Goal: Contribute content: Add original content to the website for others to see

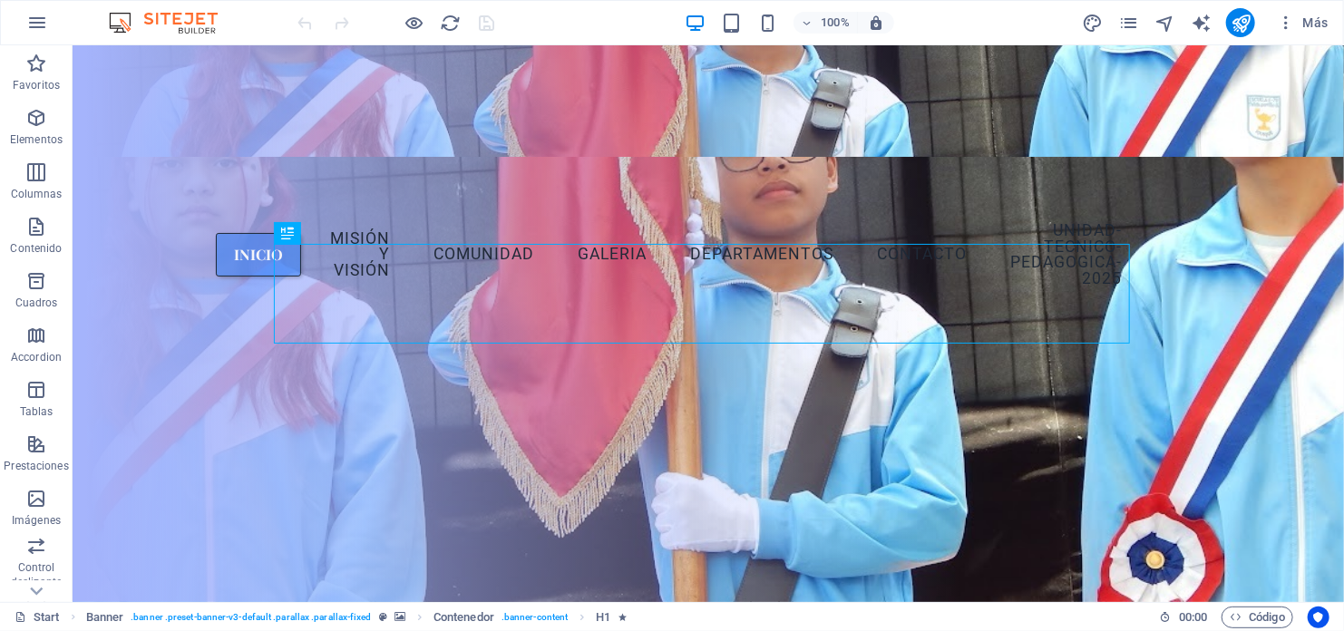
click at [1141, 20] on div "Más" at bounding box center [1208, 22] width 255 height 29
click at [1137, 23] on icon "pages" at bounding box center [1128, 23] width 21 height 21
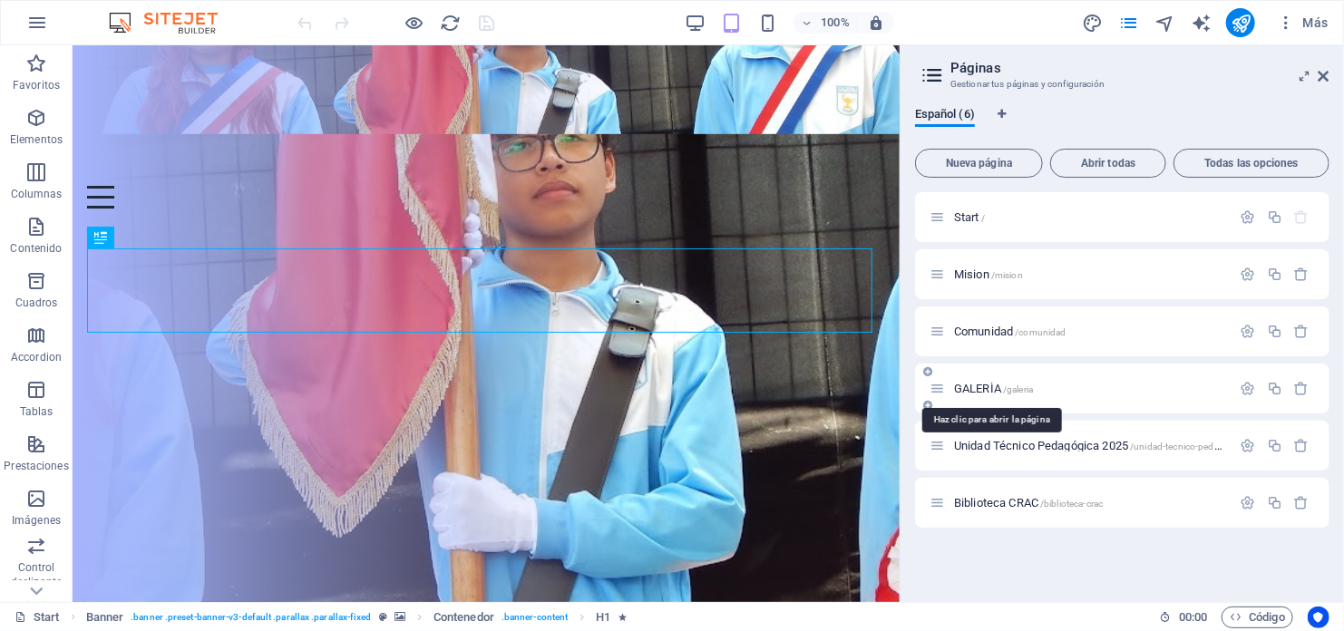
click at [983, 383] on span "GALERÌA /galeria" at bounding box center [993, 389] width 79 height 14
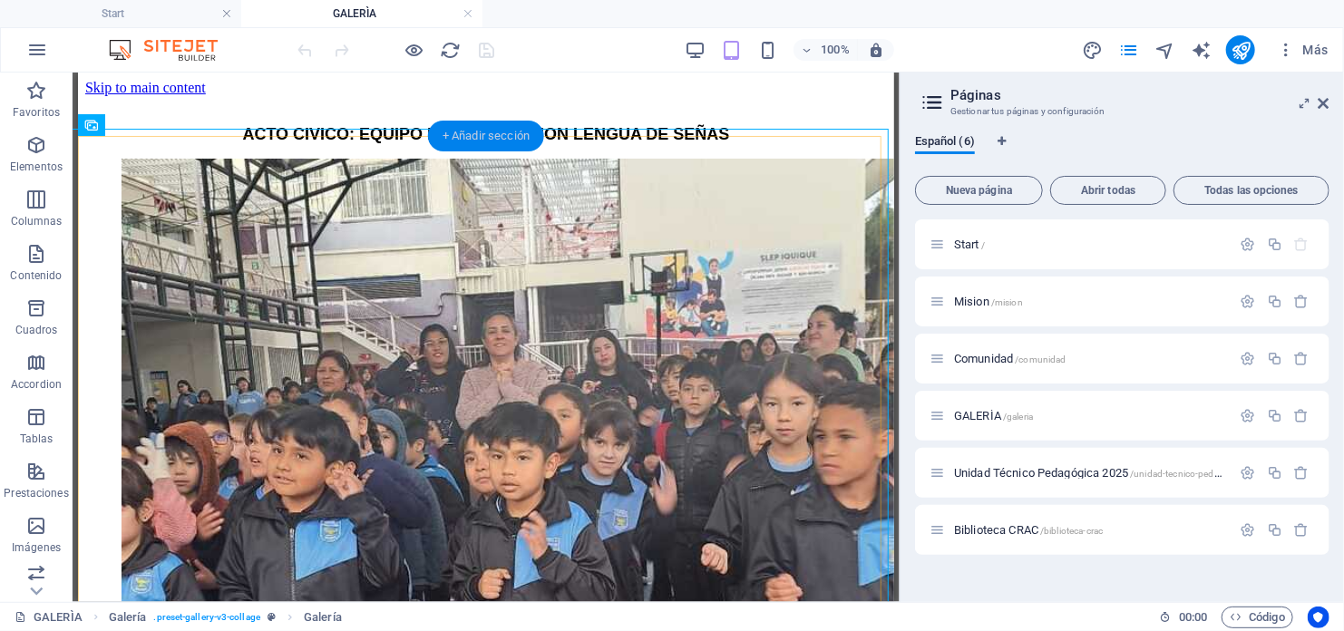
click at [474, 131] on div "+ Añadir sección" at bounding box center [486, 136] width 116 height 31
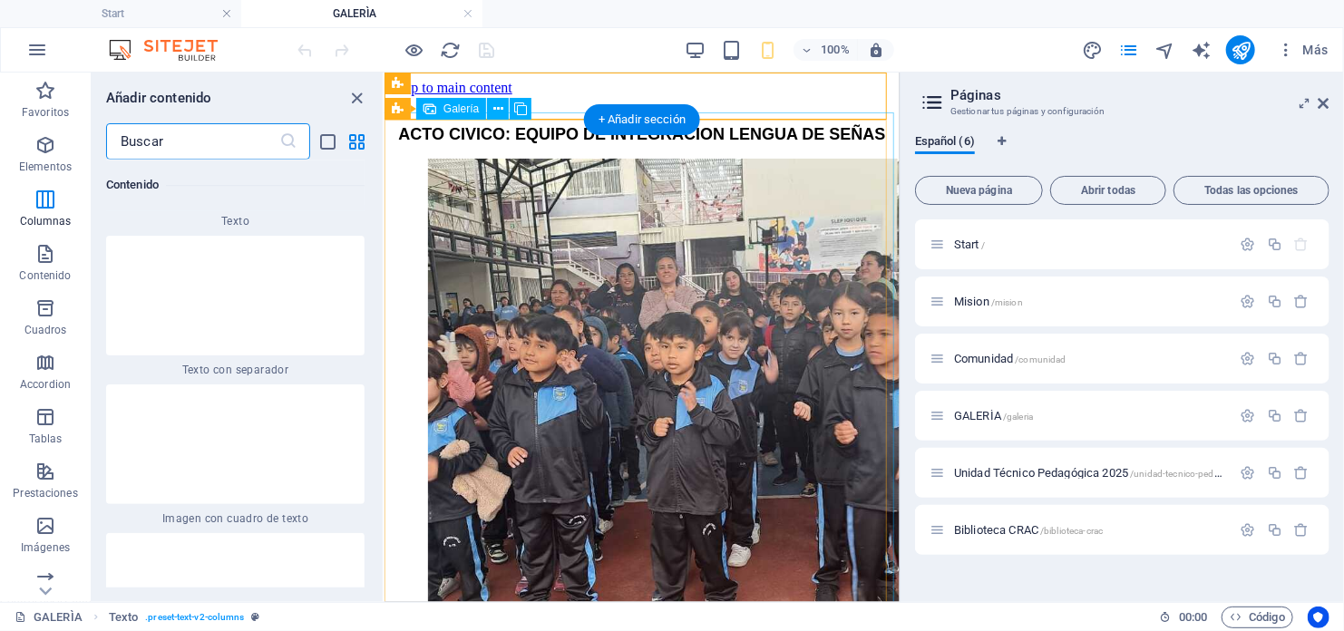
scroll to position [5846, 0]
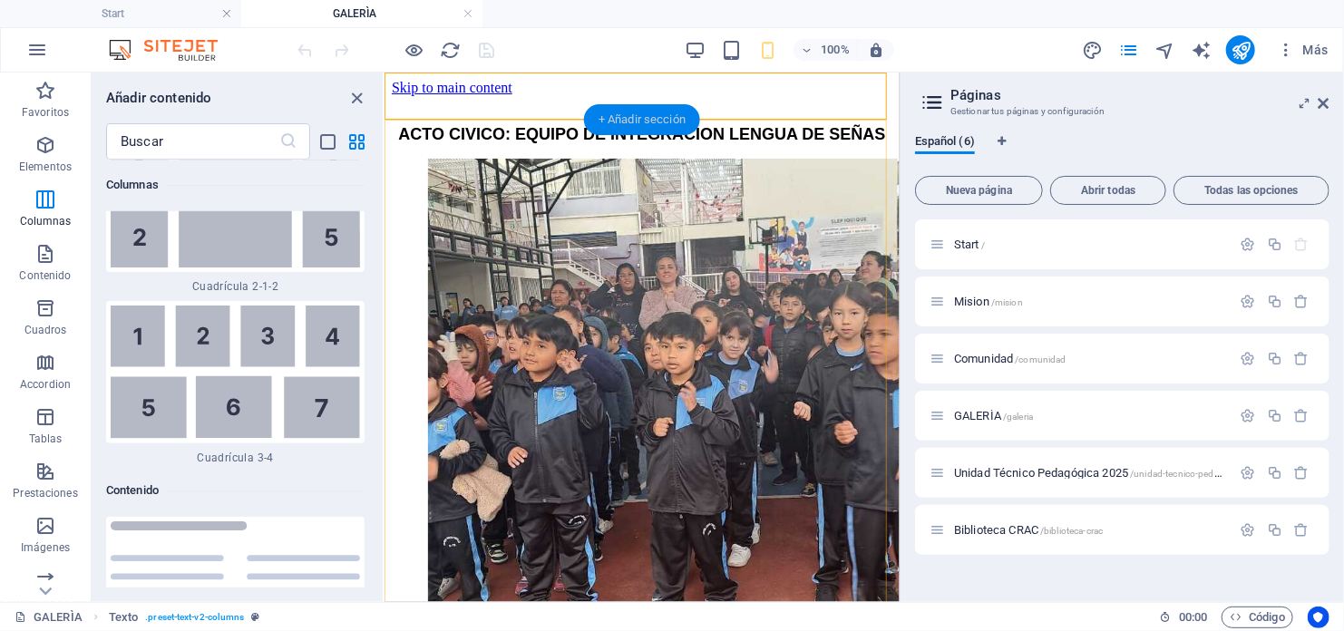
click at [648, 109] on div "+ Añadir sección" at bounding box center [642, 119] width 116 height 31
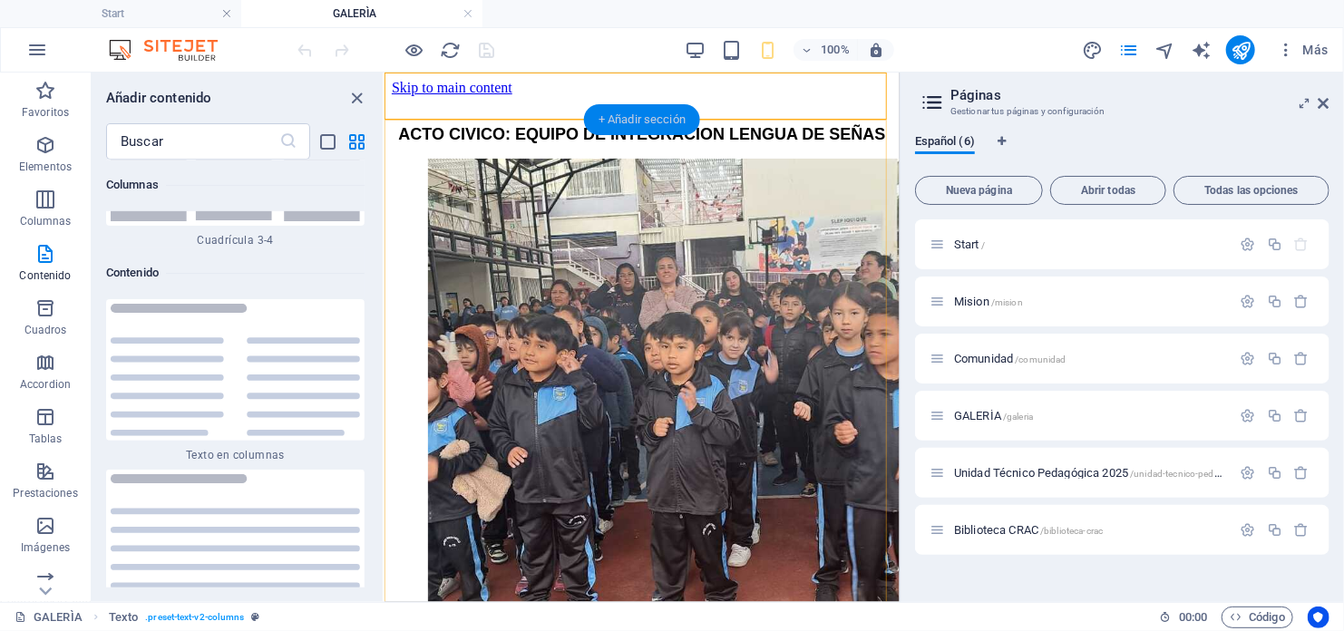
scroll to position [6071, 0]
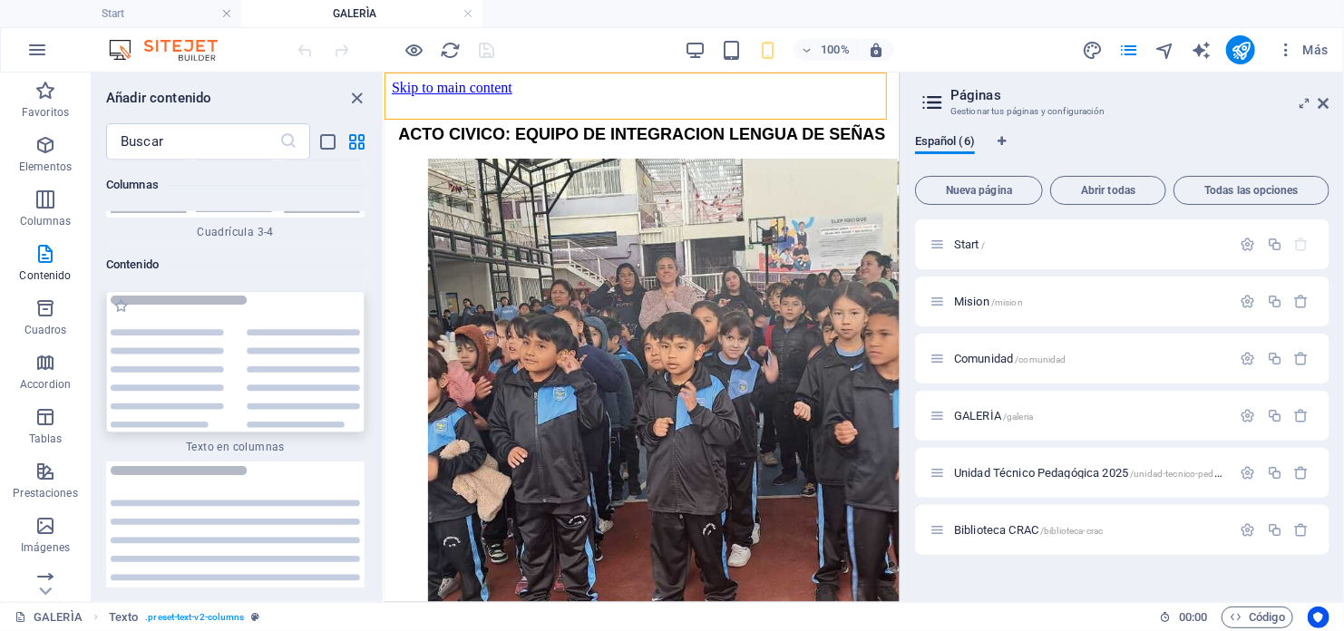
click at [184, 296] on img at bounding box center [235, 362] width 249 height 133
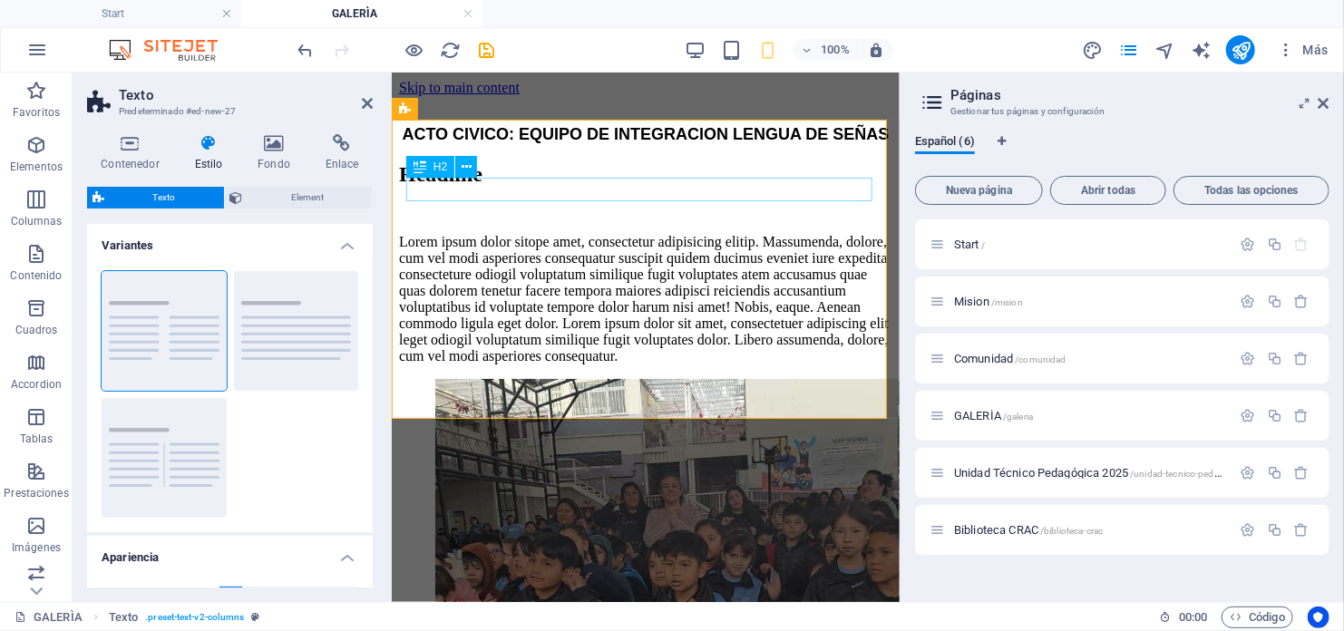
click at [478, 161] on div "H2" at bounding box center [447, 167] width 83 height 23
click at [474, 169] on button at bounding box center [466, 167] width 22 height 22
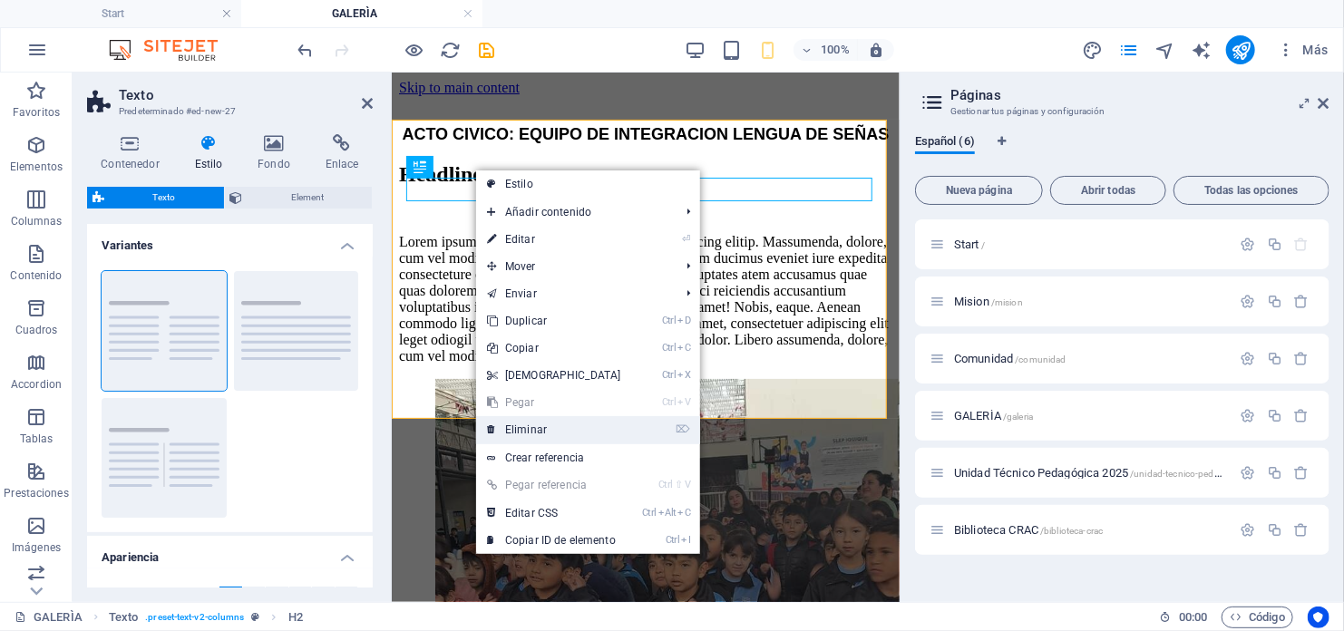
click at [530, 427] on link "⌦ Eliminar" at bounding box center [554, 429] width 156 height 27
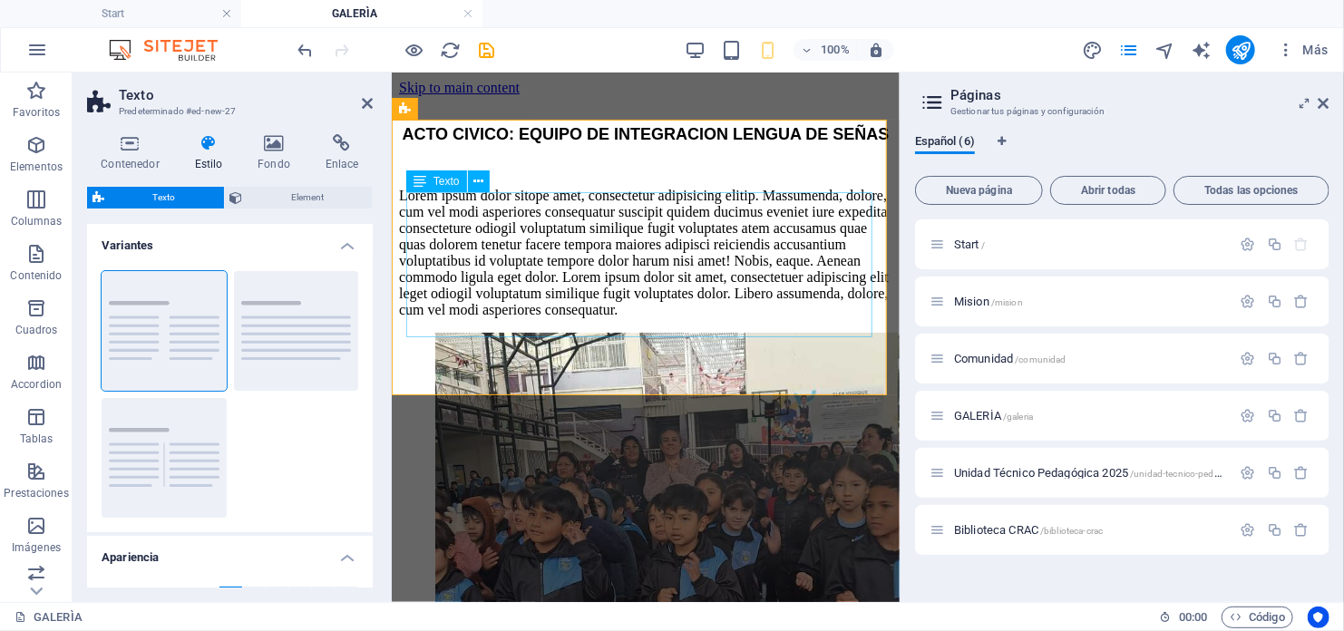
click at [427, 205] on div "Lorem ipsum dolor sitope amet, consectetur adipisicing elitip. Massumenda, dolo…" at bounding box center [644, 252] width 493 height 131
click at [416, 201] on div "Lorem ipsum dolor sitope amet, consectetur adipisicing elitip. Massumenda, dolo…" at bounding box center [644, 252] width 493 height 131
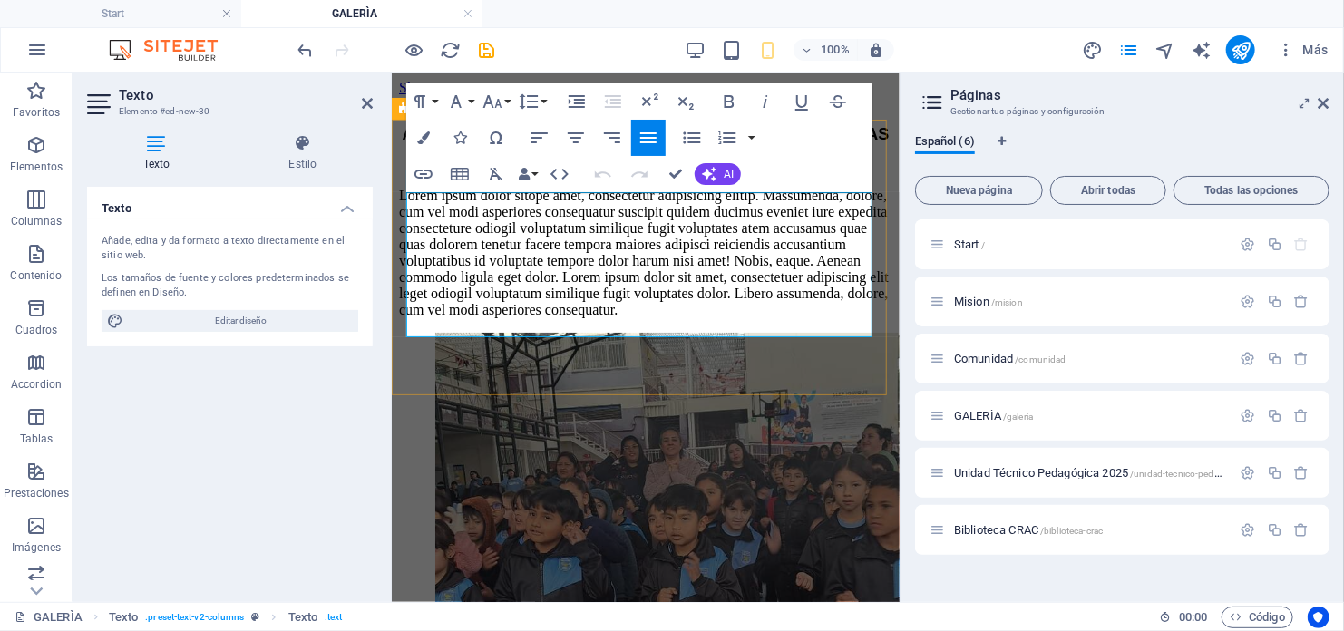
drag, startPoint x: 410, startPoint y: 199, endPoint x: 715, endPoint y: 331, distance: 332.6
click at [715, 317] on p "Lorem ipsum dolor sitope amet, consectetur adipisicing elitip. Massumenda, dolo…" at bounding box center [644, 252] width 493 height 131
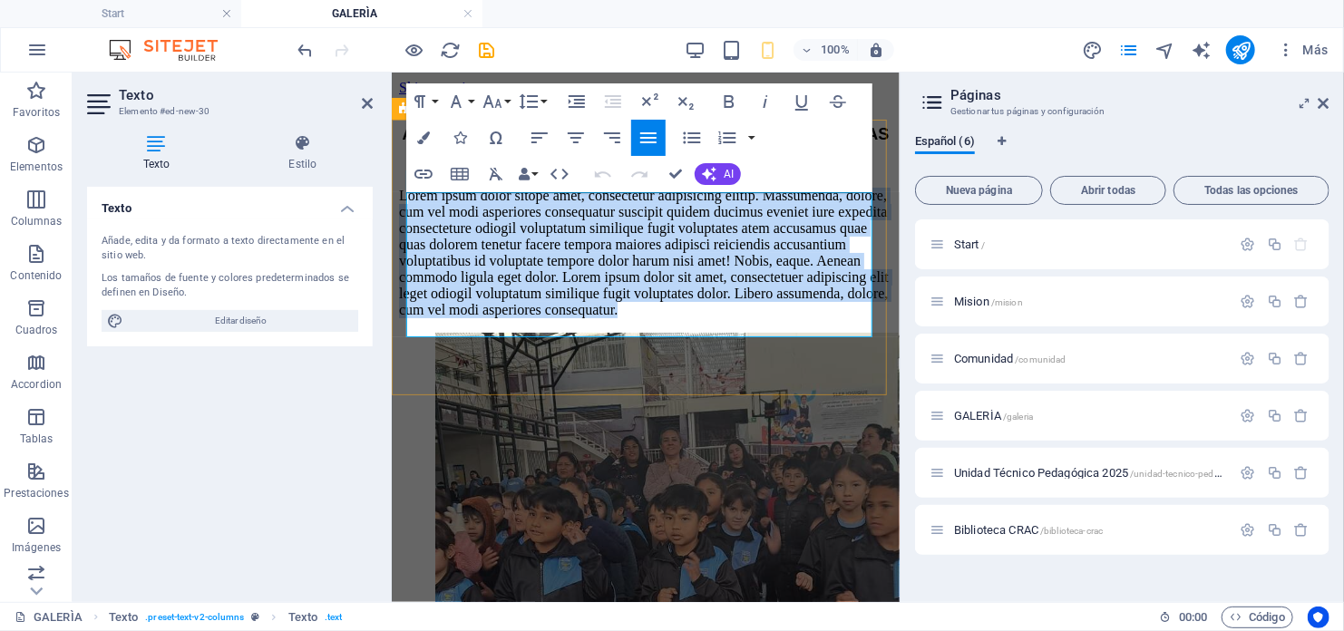
drag, startPoint x: 413, startPoint y: 203, endPoint x: 635, endPoint y: 346, distance: 264.3
click at [635, 317] on div "Lorem ipsum dolor sitope amet, consectetur adipisicing elitip. Massumenda, dolo…" at bounding box center [644, 238] width 493 height 160
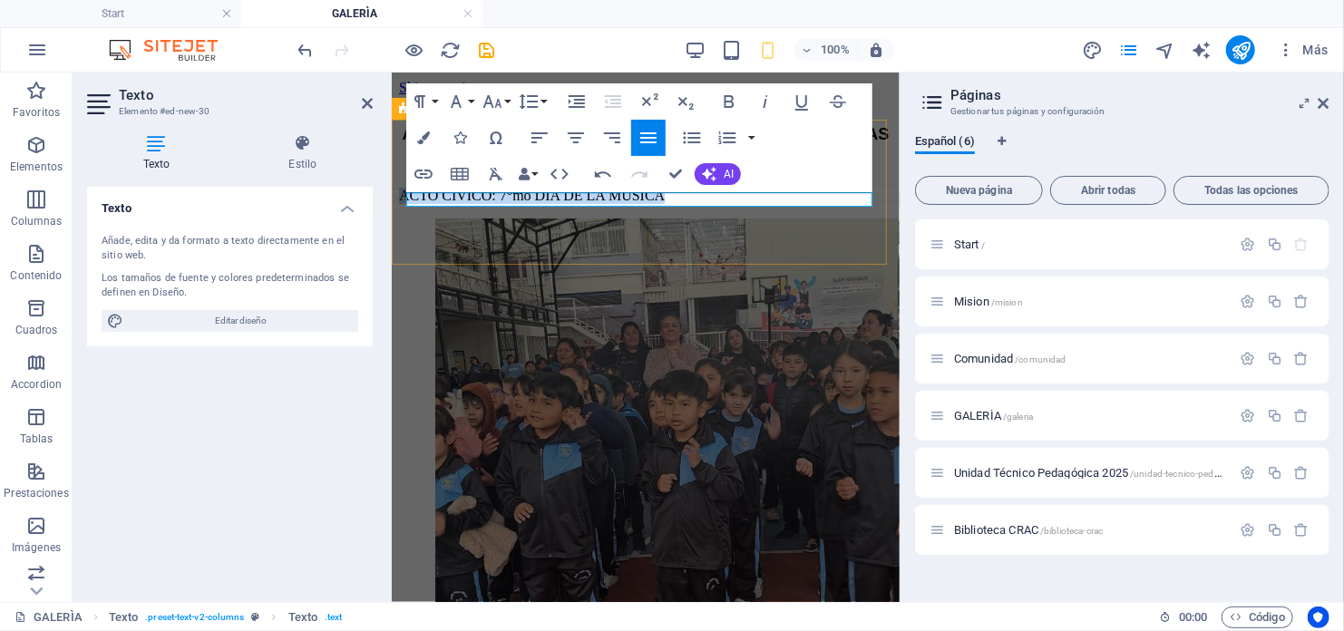
drag, startPoint x: 675, startPoint y: 195, endPoint x: 404, endPoint y: 196, distance: 271.1
click at [400, 196] on div "​ACTO CIVICO: 7°mo DIA DE LA MUSICA" at bounding box center [644, 180] width 493 height 45
click at [496, 107] on icon "button" at bounding box center [492, 102] width 22 height 22
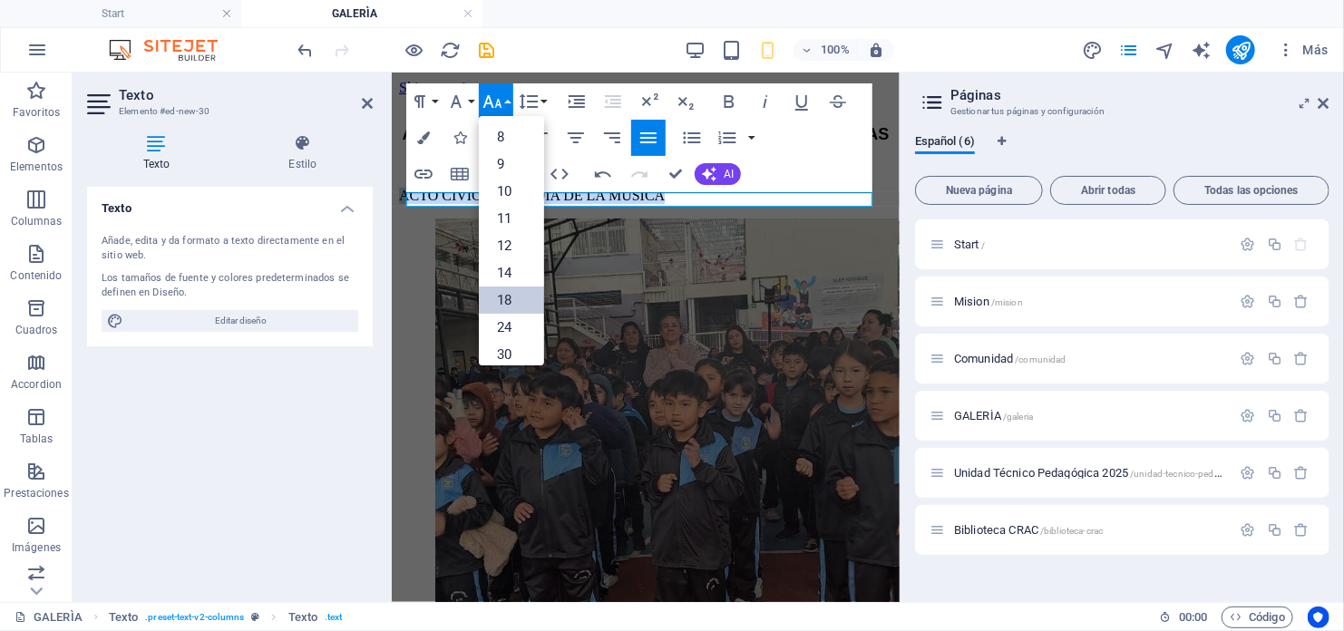
click at [509, 303] on link "18" at bounding box center [511, 299] width 65 height 27
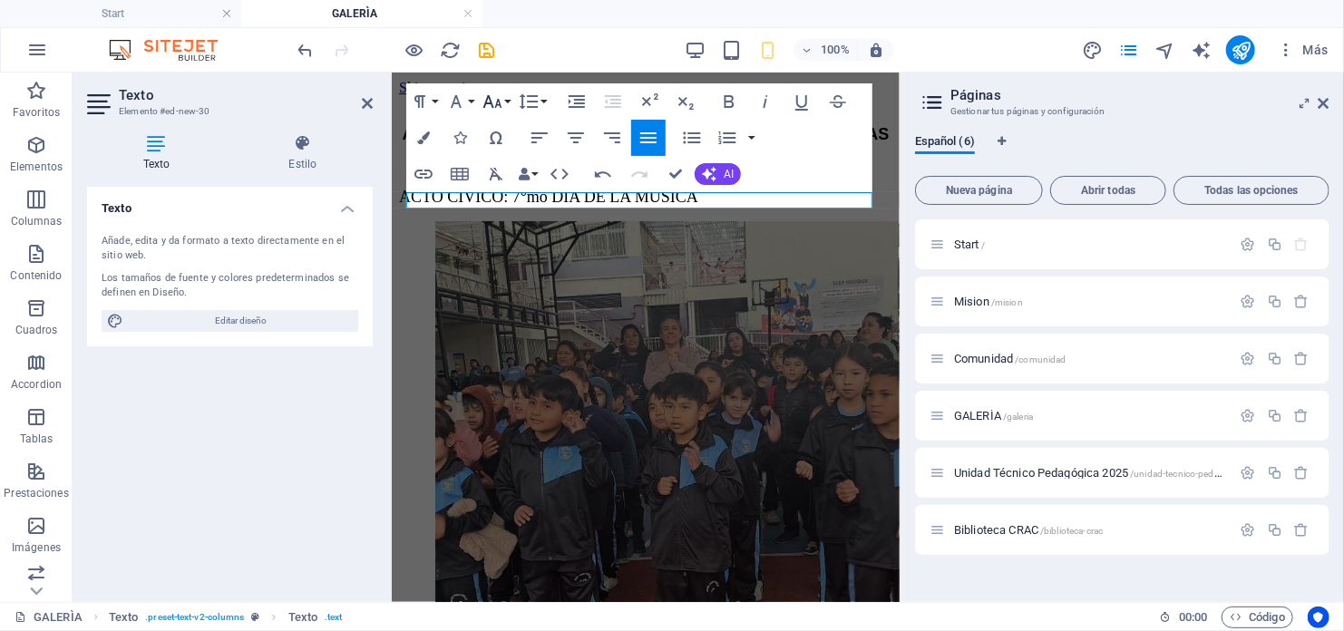
click at [498, 99] on icon "button" at bounding box center [492, 101] width 19 height 13
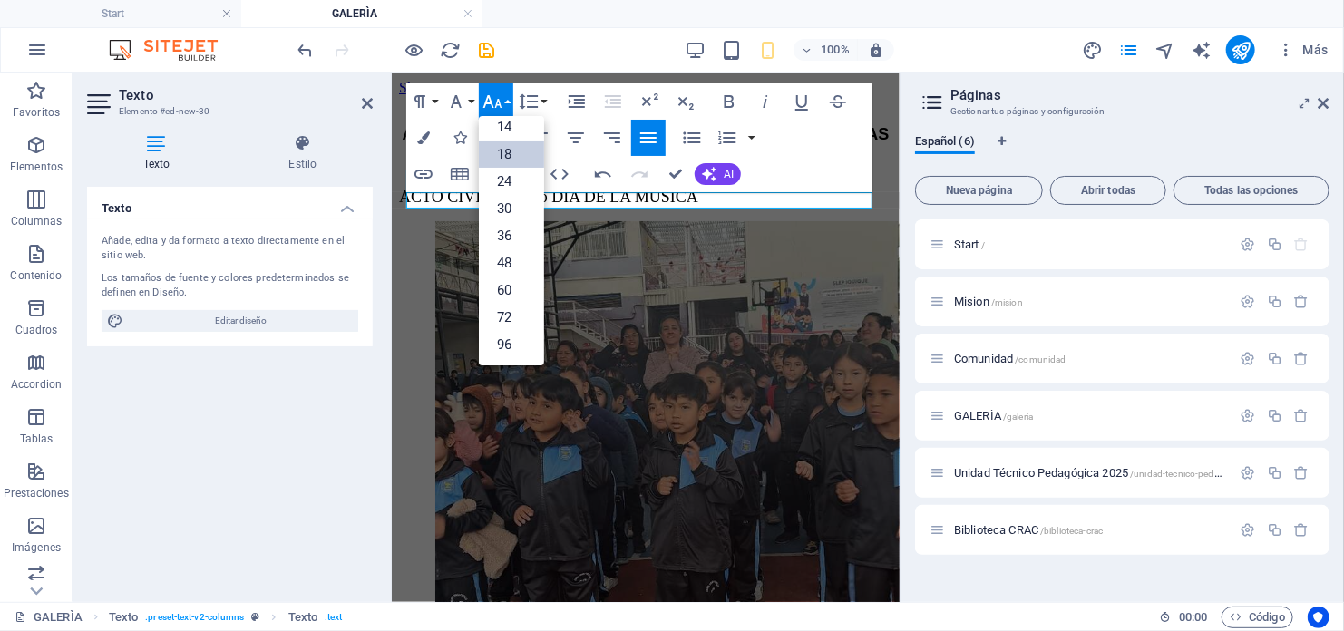
scroll to position [145, 0]
click at [516, 207] on link "30" at bounding box center [511, 209] width 65 height 27
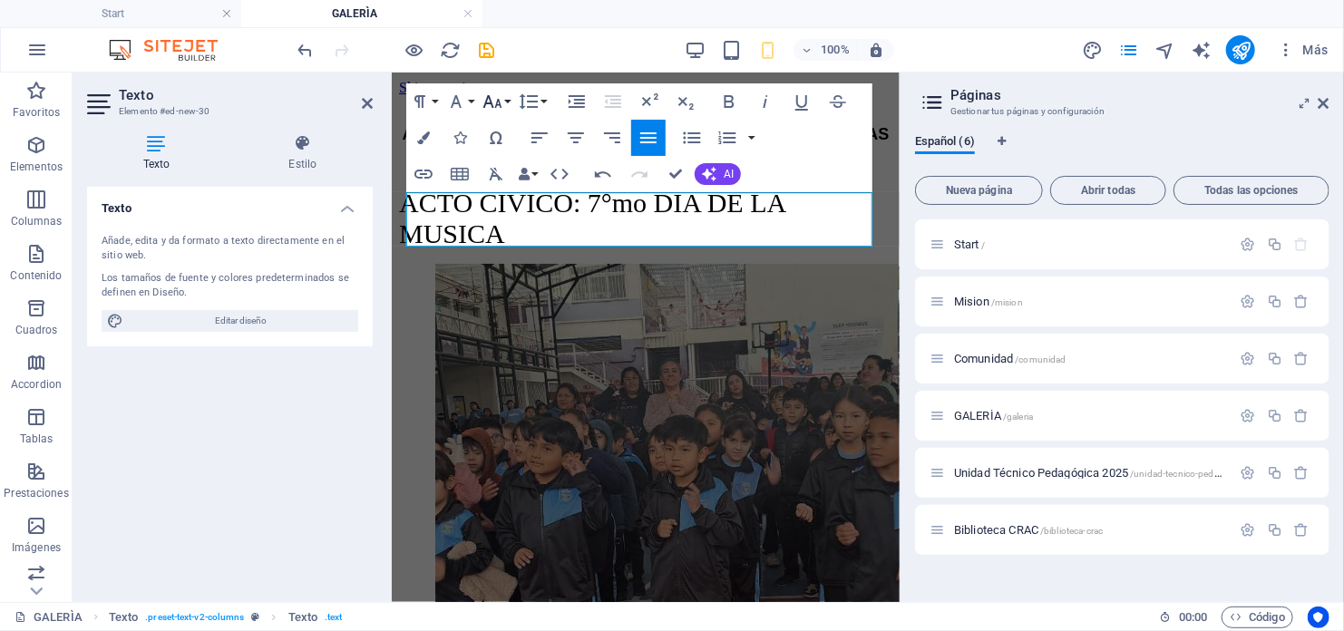
click at [504, 101] on button "Font Size" at bounding box center [496, 101] width 34 height 36
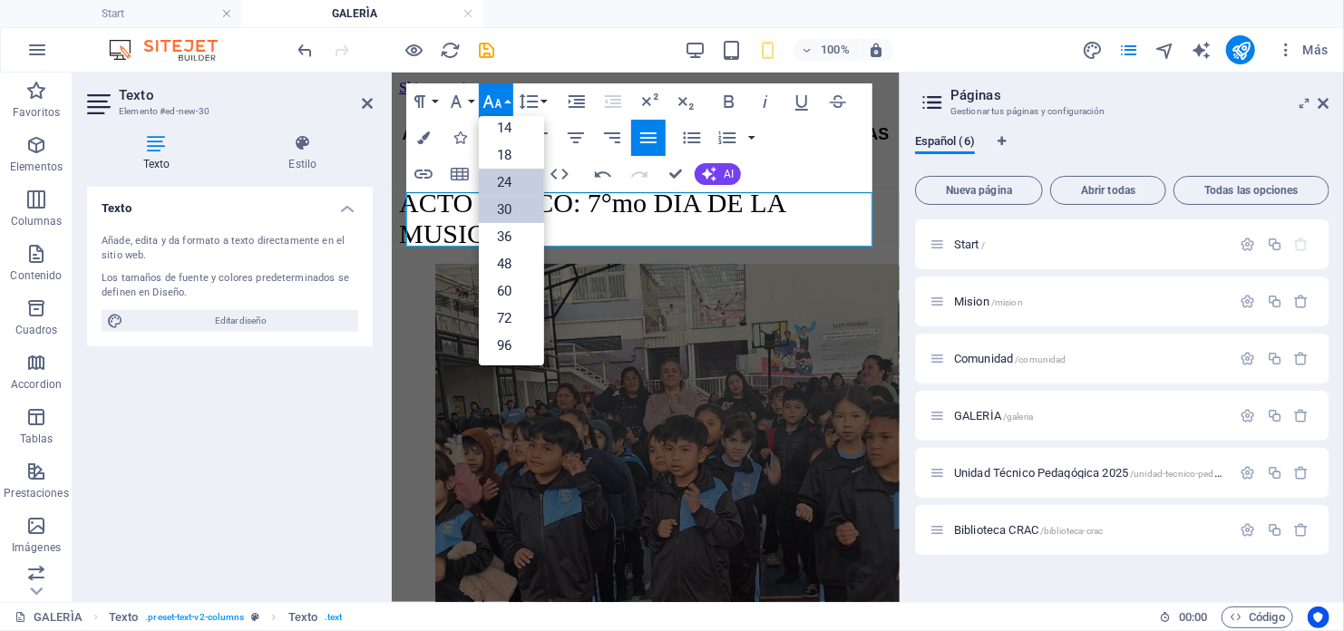
click at [506, 172] on link "24" at bounding box center [511, 182] width 65 height 27
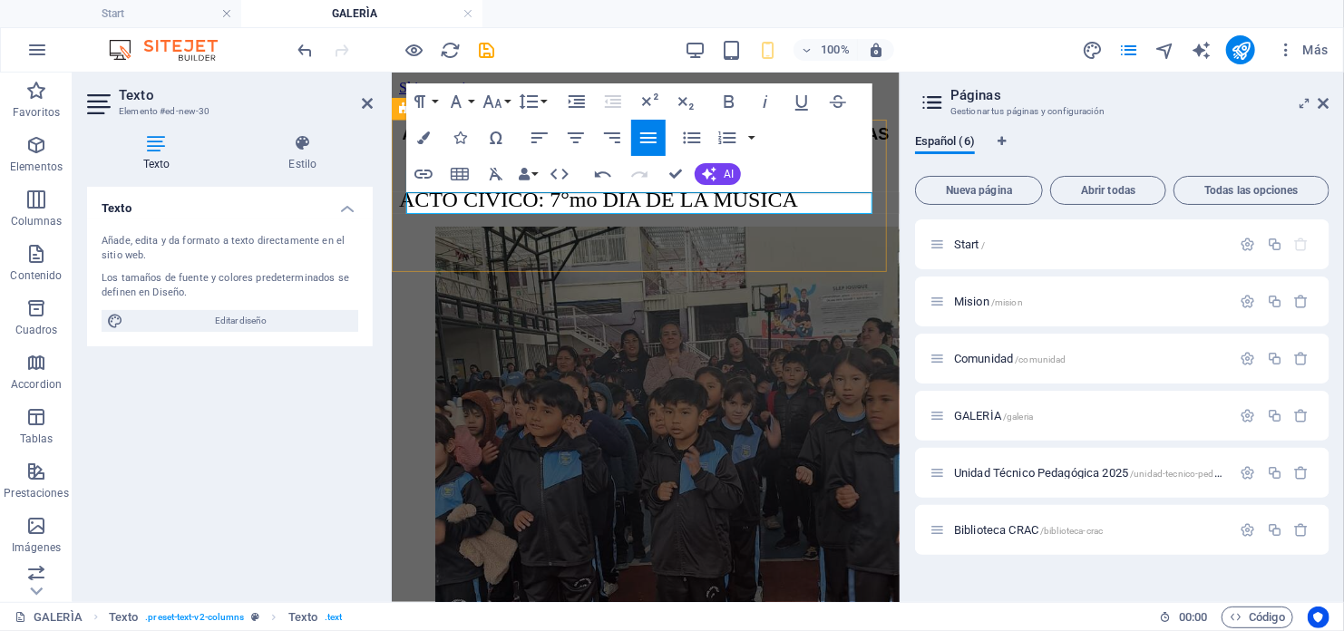
click at [814, 196] on p "​ACTO CIVICO: 7°mo DIA DE LA MUSICA" at bounding box center [644, 199] width 493 height 24
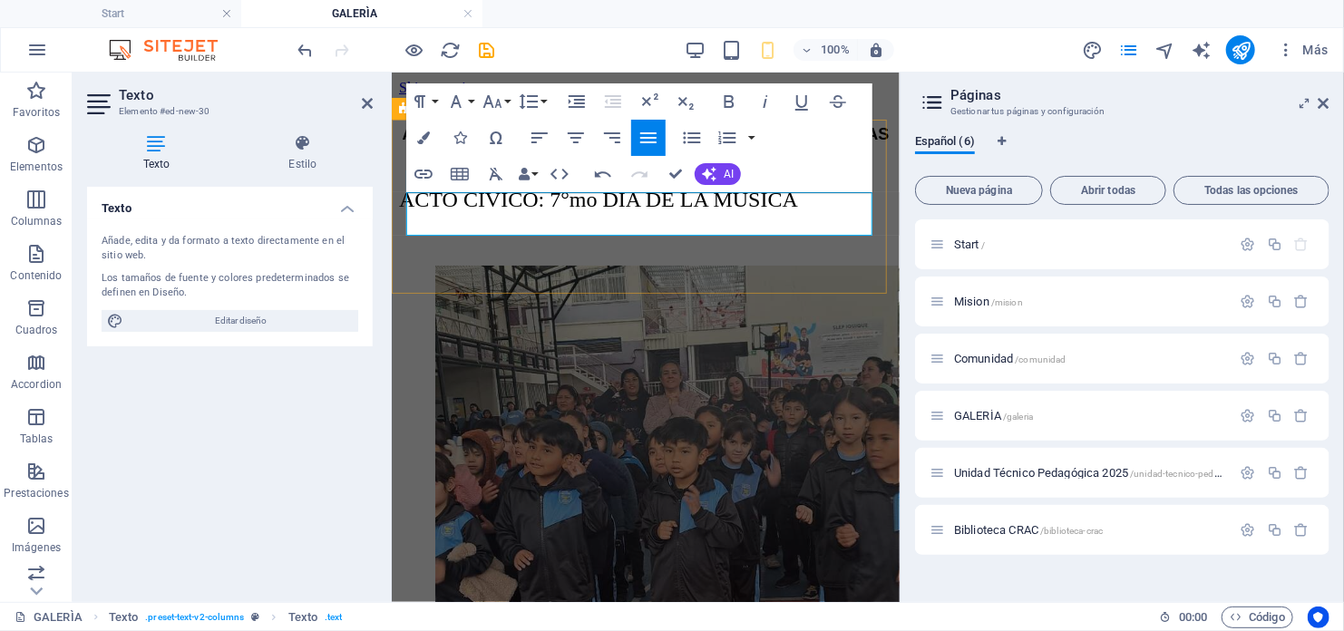
drag, startPoint x: 439, startPoint y: 225, endPoint x: 422, endPoint y: 218, distance: 17.5
click at [422, 226] on p "​" at bounding box center [644, 238] width 493 height 24
click at [56, 535] on span "Imágenes" at bounding box center [36, 537] width 73 height 44
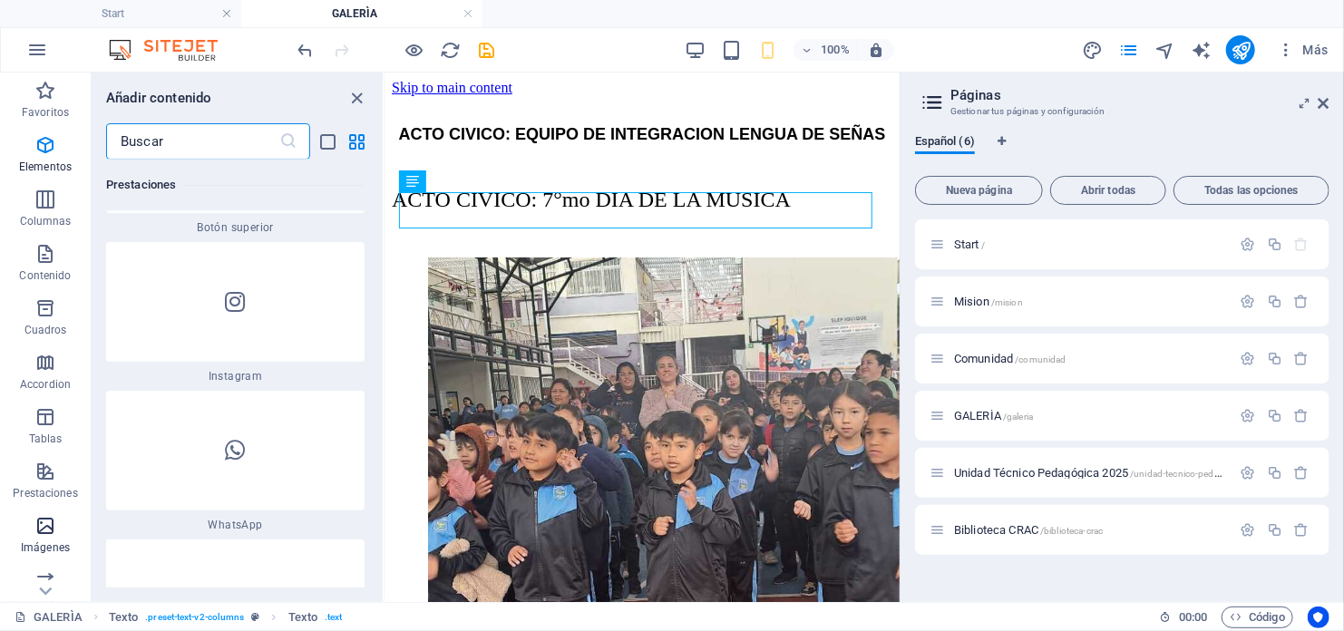
scroll to position [17969, 0]
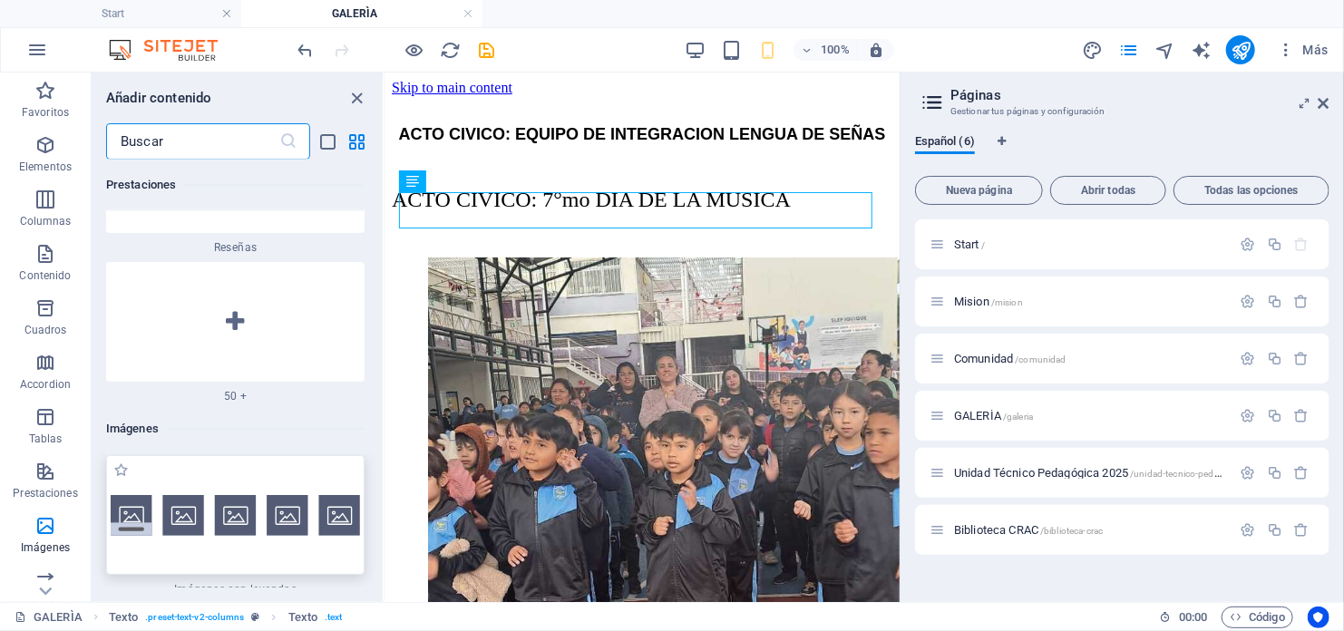
click at [159, 495] on img at bounding box center [235, 515] width 249 height 41
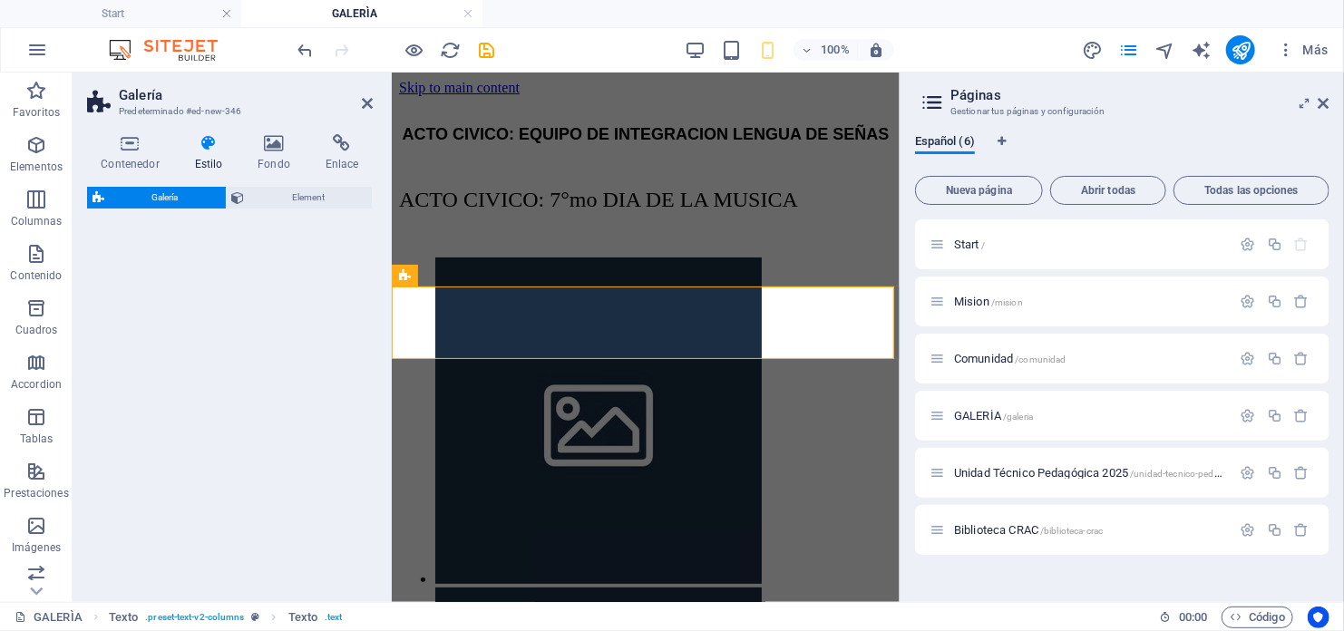
select select "rem"
select select "preset-gallery-v3-captions"
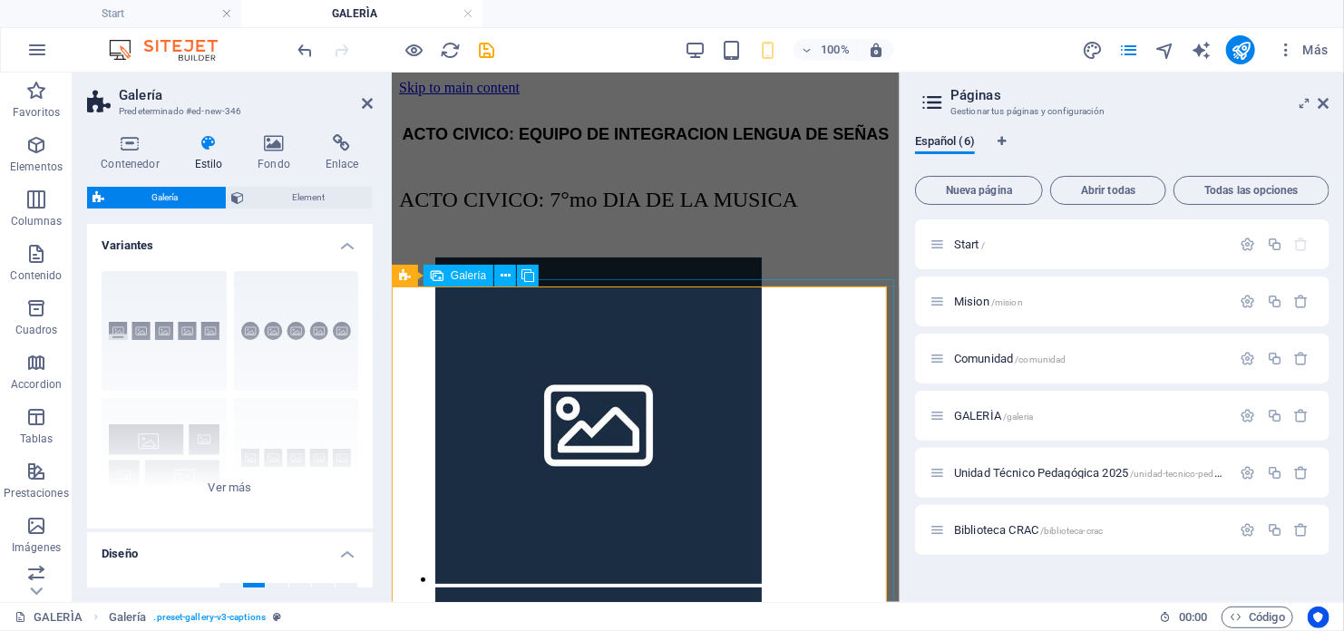
click at [524, 361] on li at bounding box center [796, 422] width 725 height 330
select select "4"
select select "px"
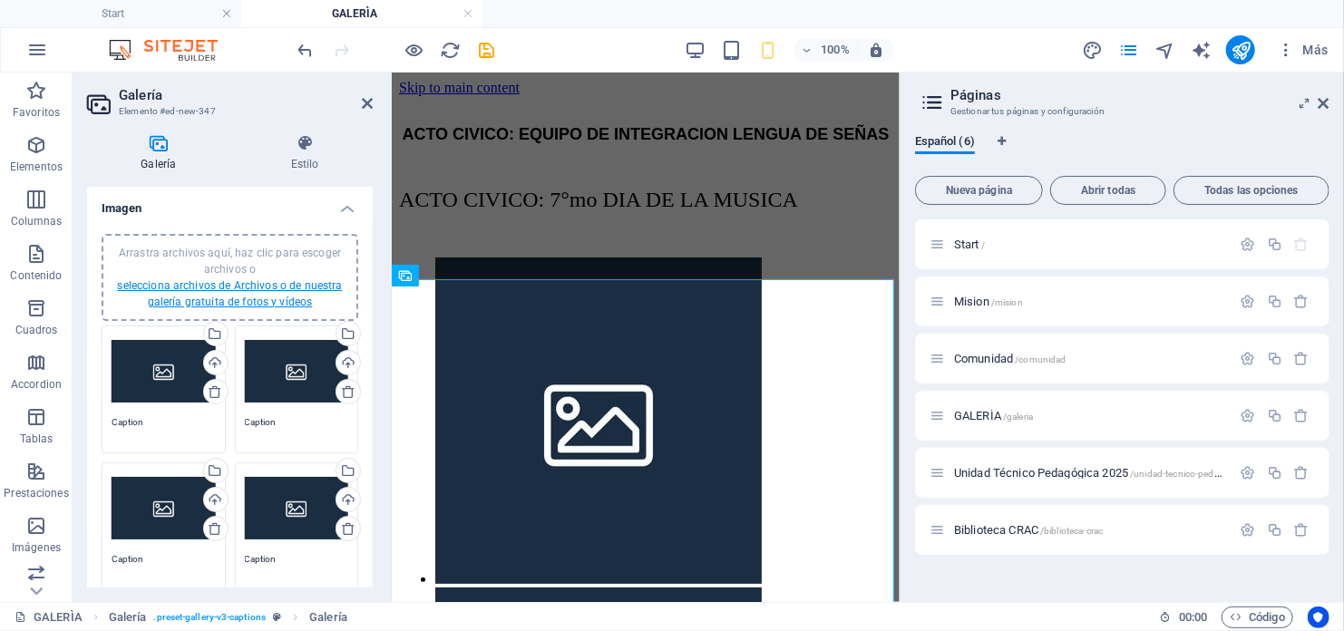
click at [263, 287] on link "selecciona archivos de Archivos o de nuestra galería gratuita de fotos y vídeos" at bounding box center [229, 293] width 225 height 29
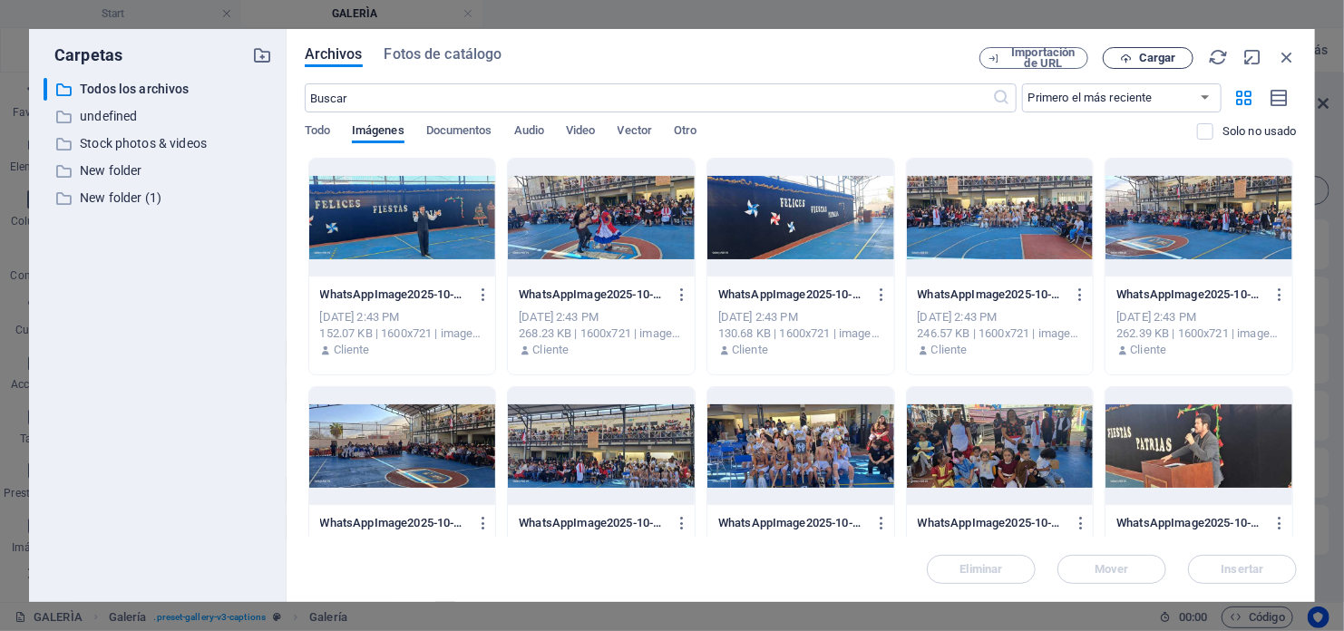
click at [1175, 59] on span "Cargar" at bounding box center [1148, 59] width 74 height 12
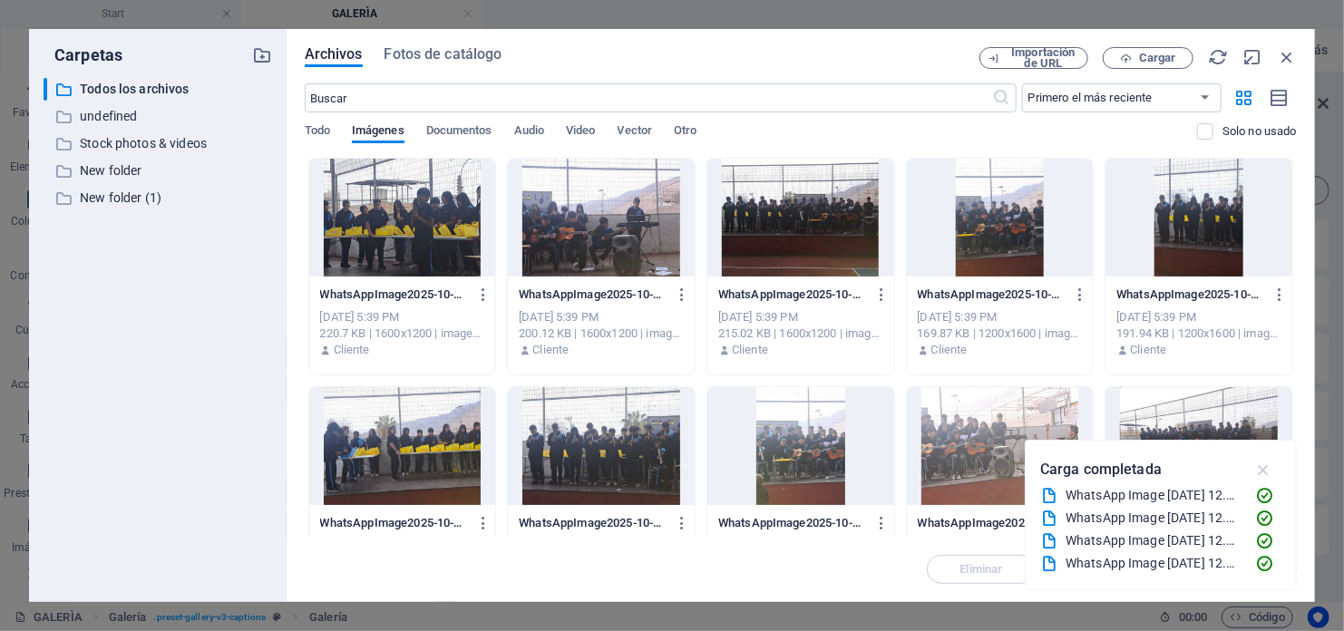
click at [1264, 467] on icon "button" at bounding box center [1263, 470] width 21 height 20
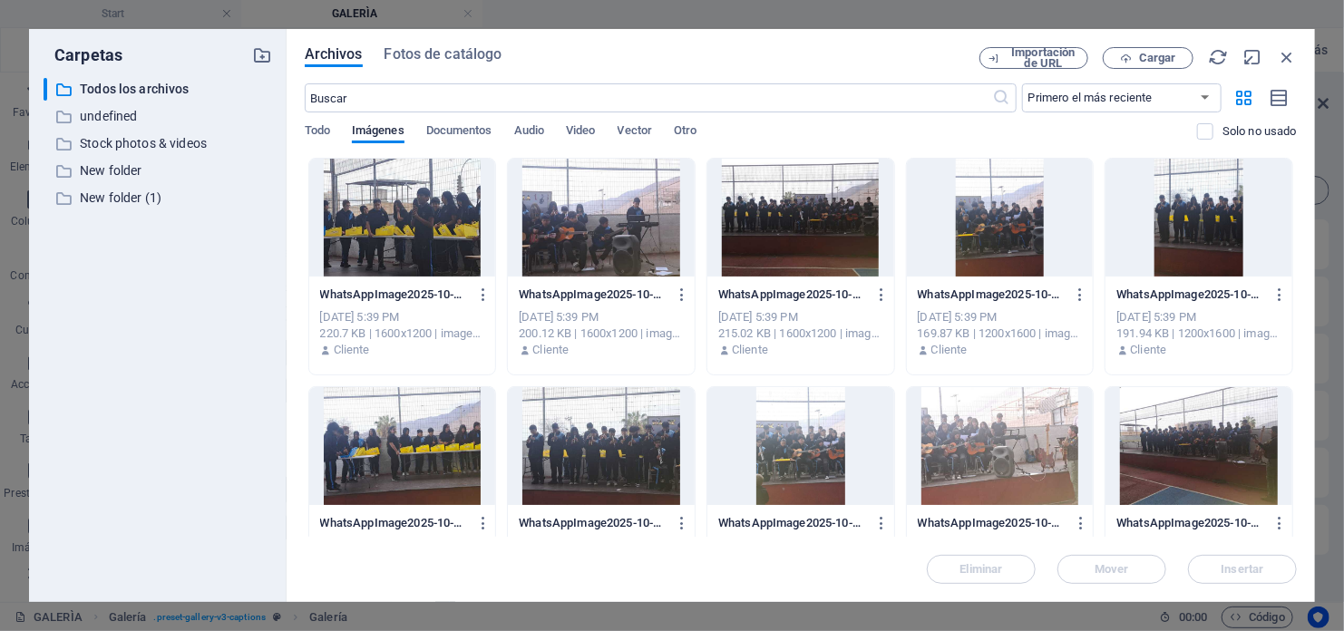
click at [438, 214] on div at bounding box center [402, 218] width 187 height 118
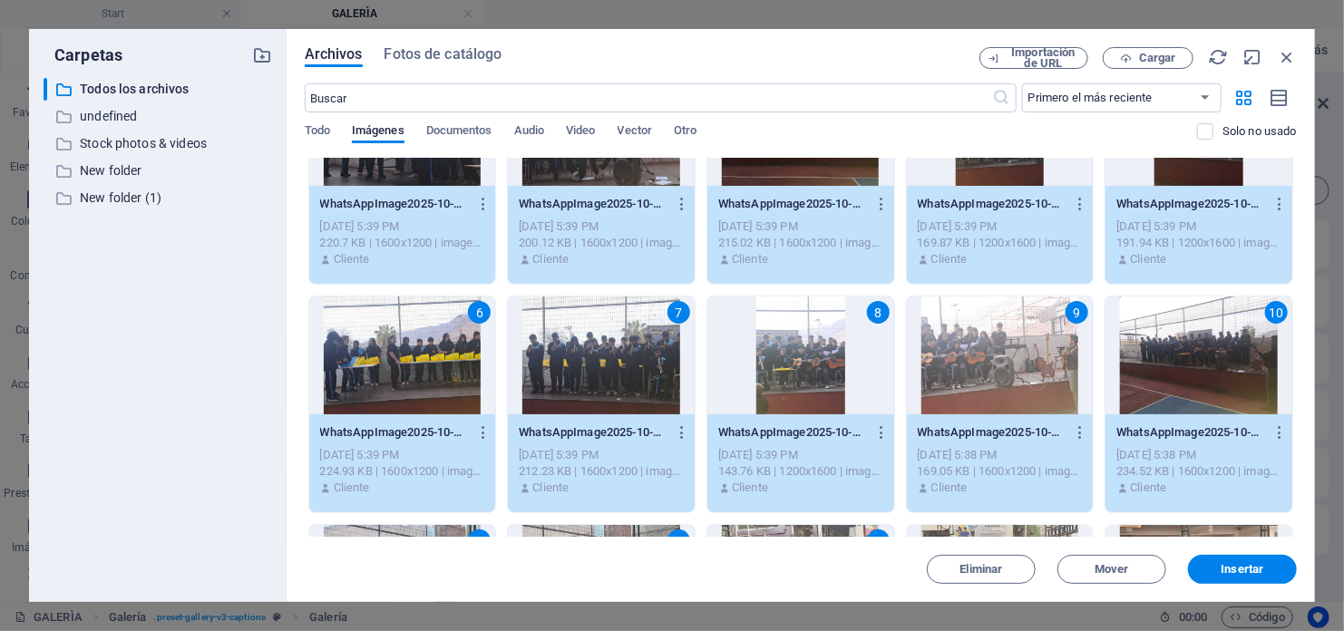
scroll to position [181, 0]
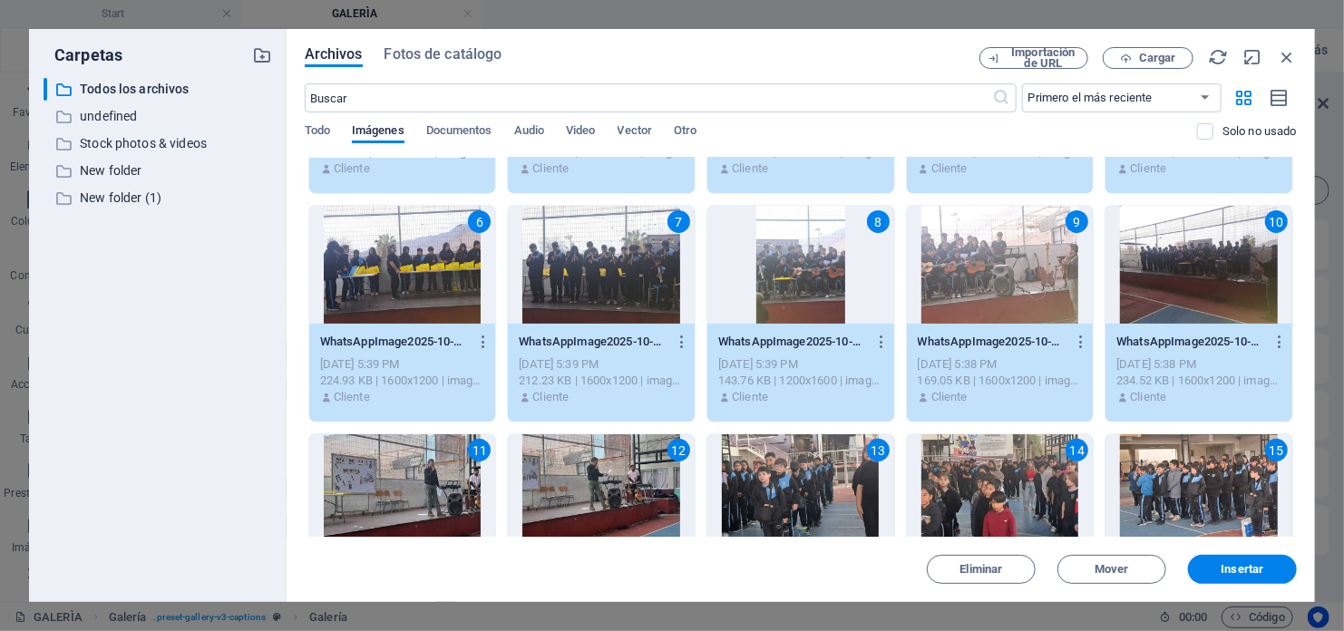
drag, startPoint x: 1296, startPoint y: 272, endPoint x: 1300, endPoint y: 318, distance: 46.4
click at [1300, 318] on div "Archivos Fotos de catálogo Importación de URL Cargar ​ Primero el más reciente …" at bounding box center [800, 315] width 1028 height 573
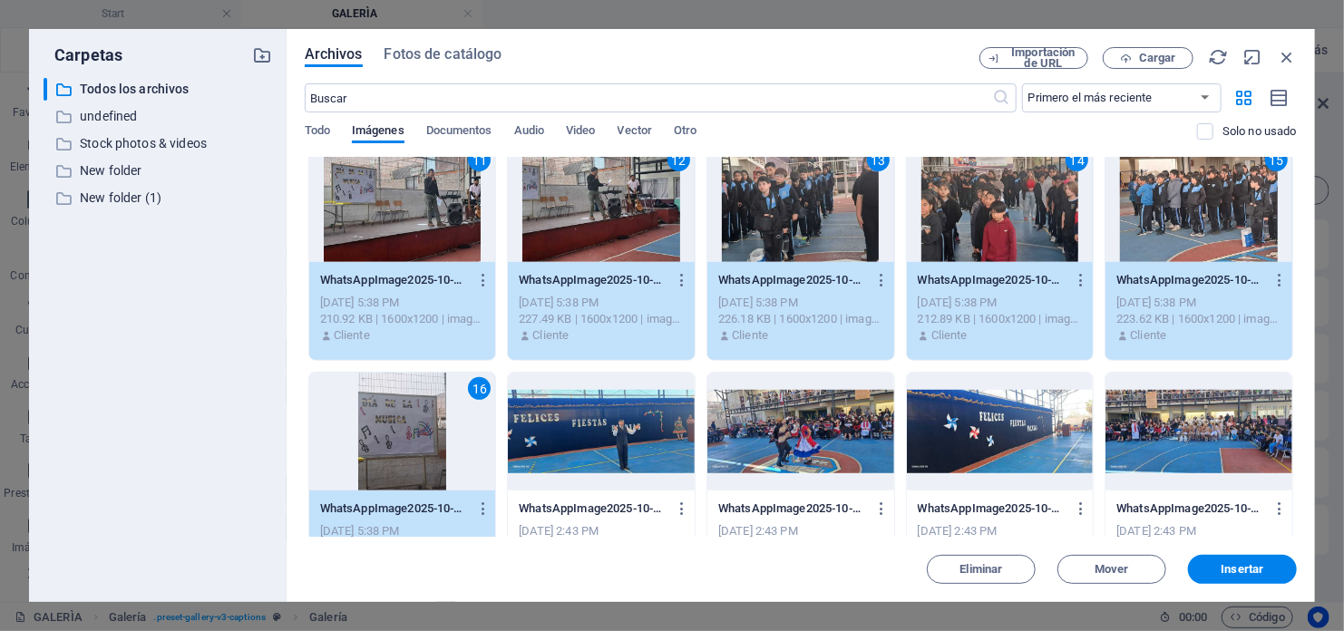
scroll to position [469, 0]
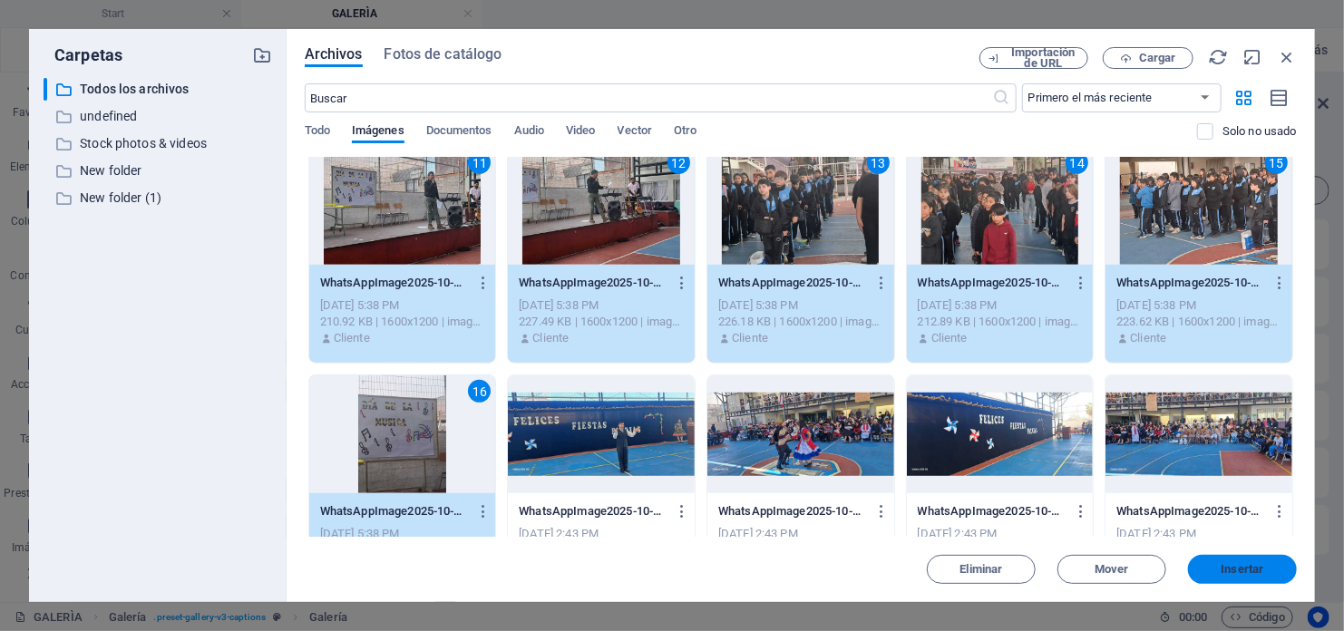
click at [1236, 572] on span "Insertar" at bounding box center [1242, 569] width 43 height 11
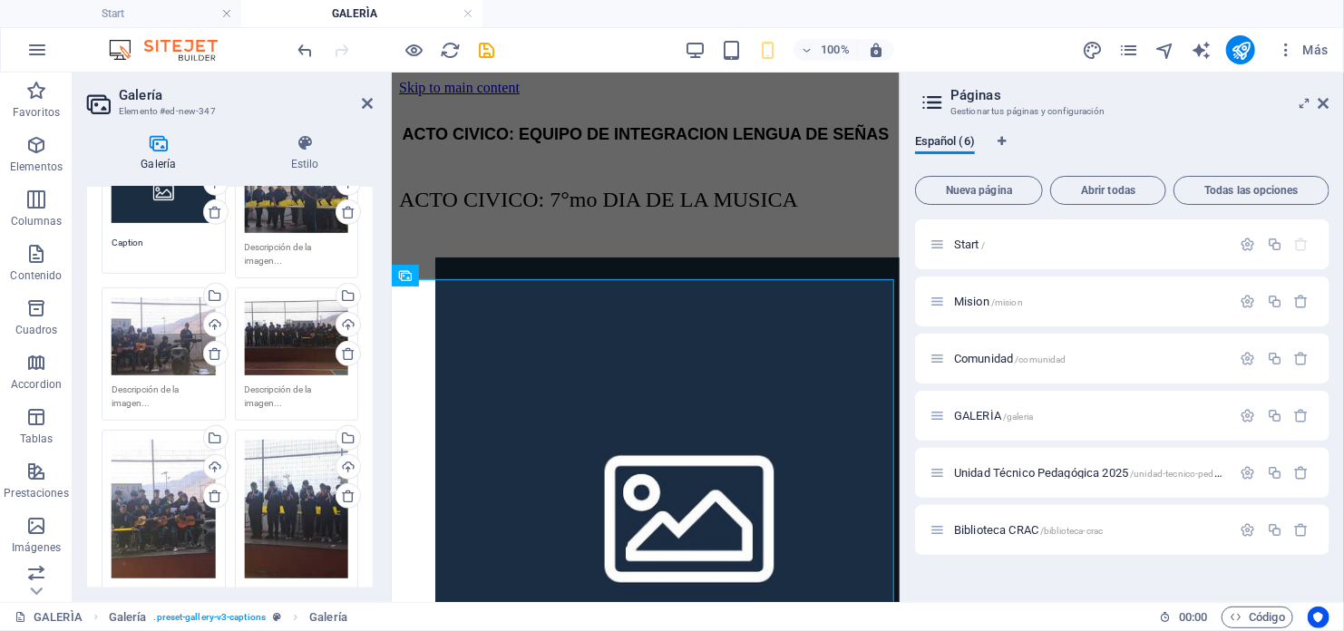
scroll to position [91, 0]
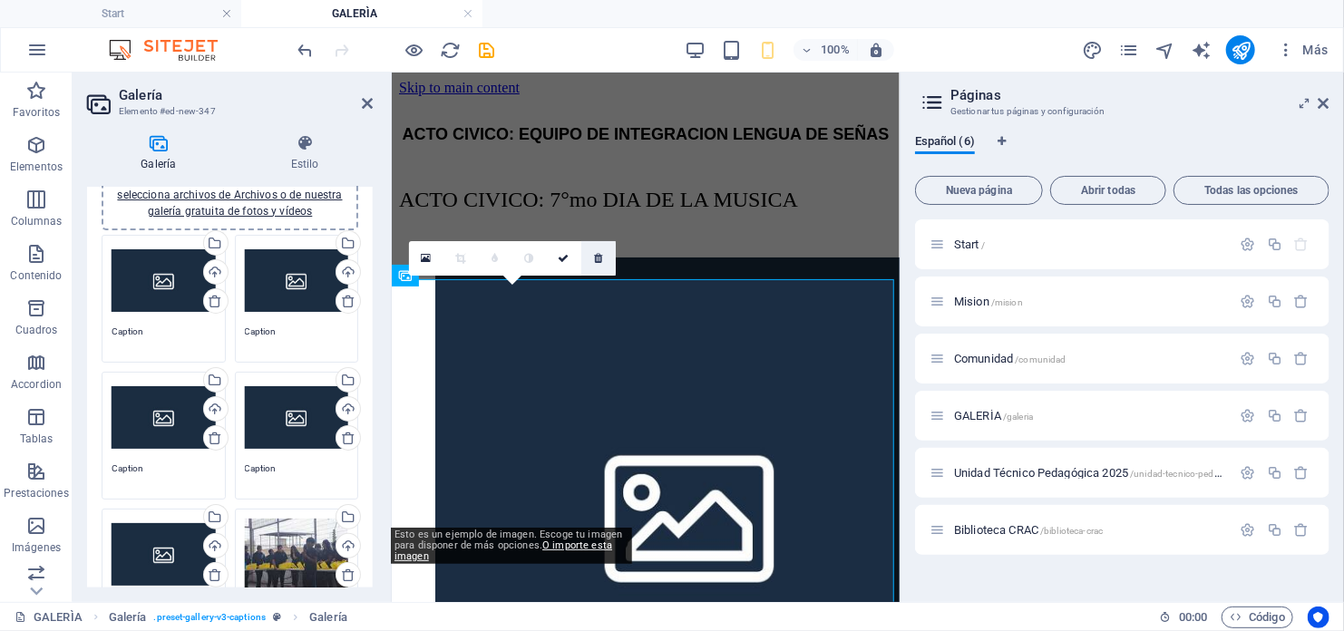
click at [607, 257] on link at bounding box center [598, 258] width 34 height 34
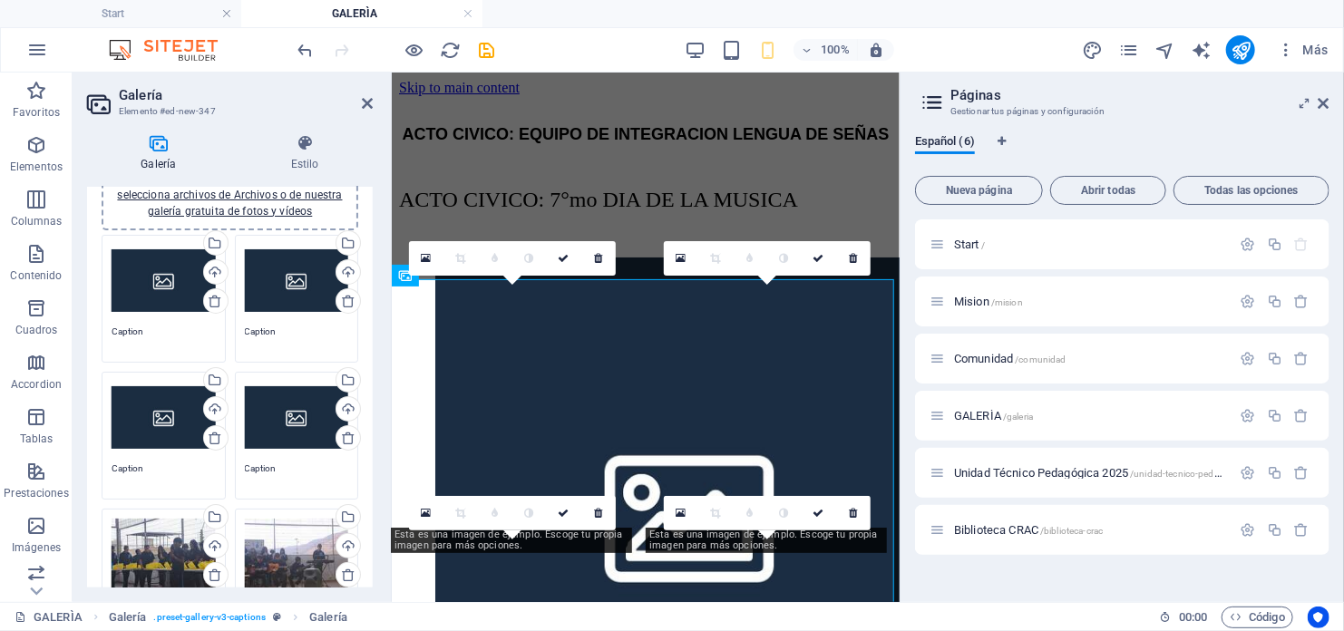
click at [607, 257] on link at bounding box center [598, 258] width 34 height 34
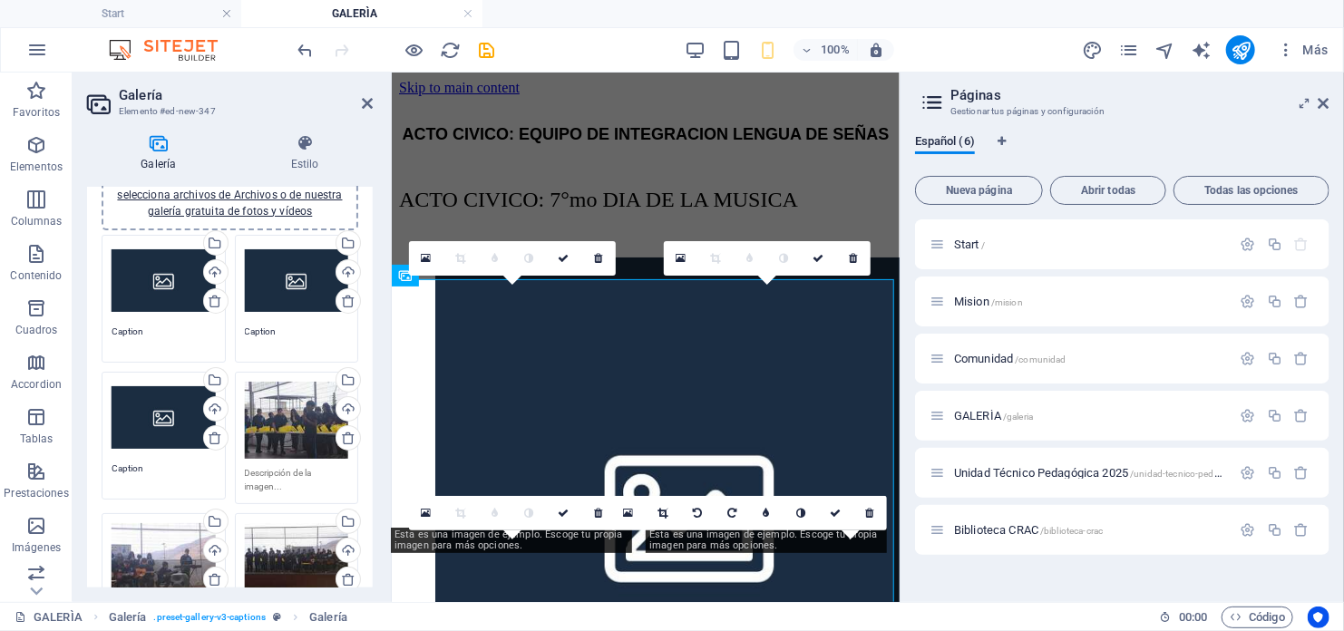
click at [607, 257] on link at bounding box center [598, 258] width 34 height 34
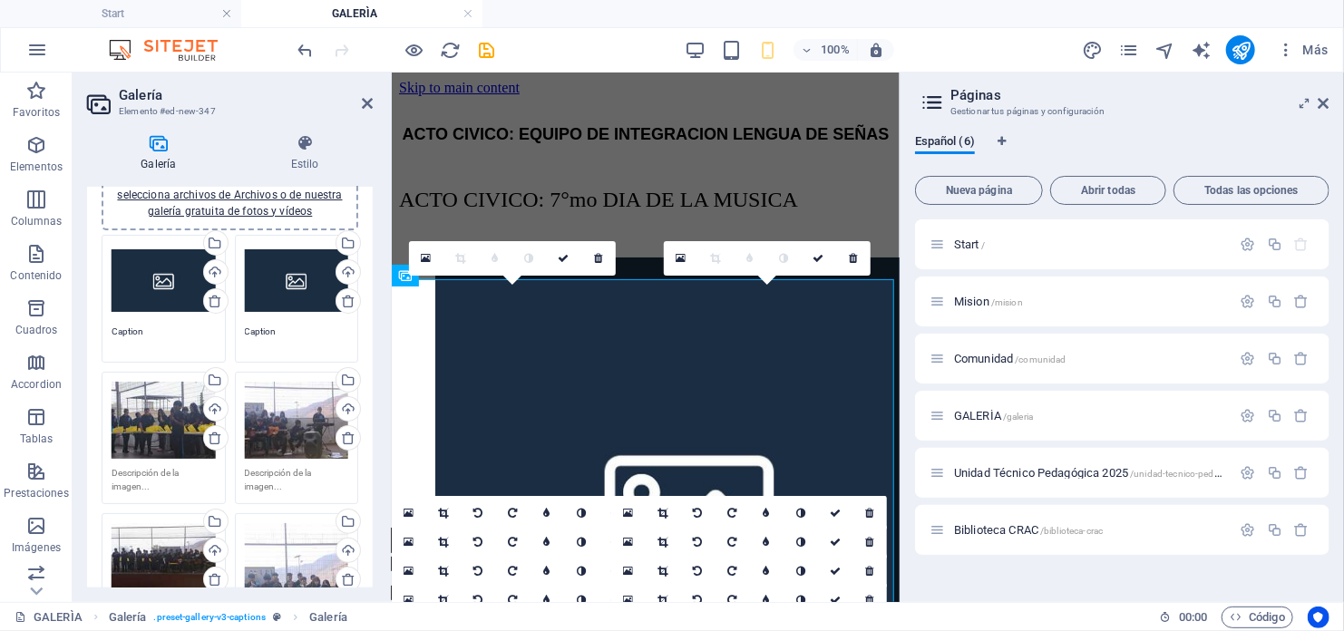
click at [607, 257] on link at bounding box center [598, 258] width 34 height 34
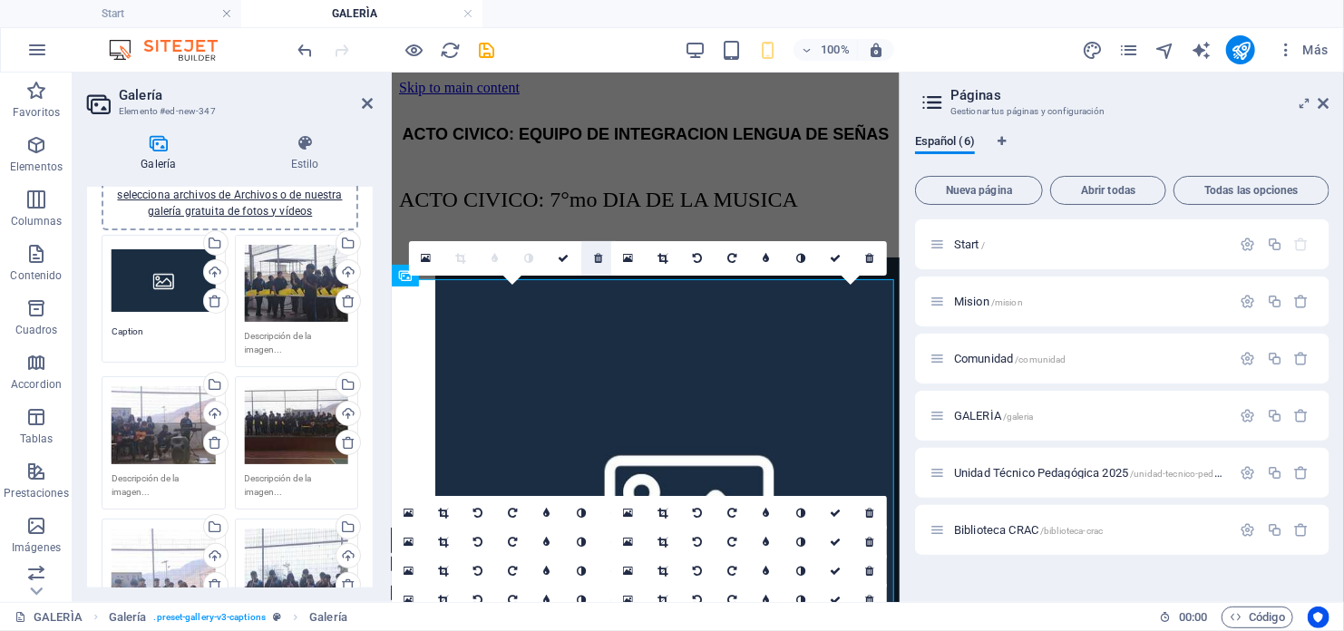
click at [601, 257] on icon at bounding box center [598, 258] width 8 height 11
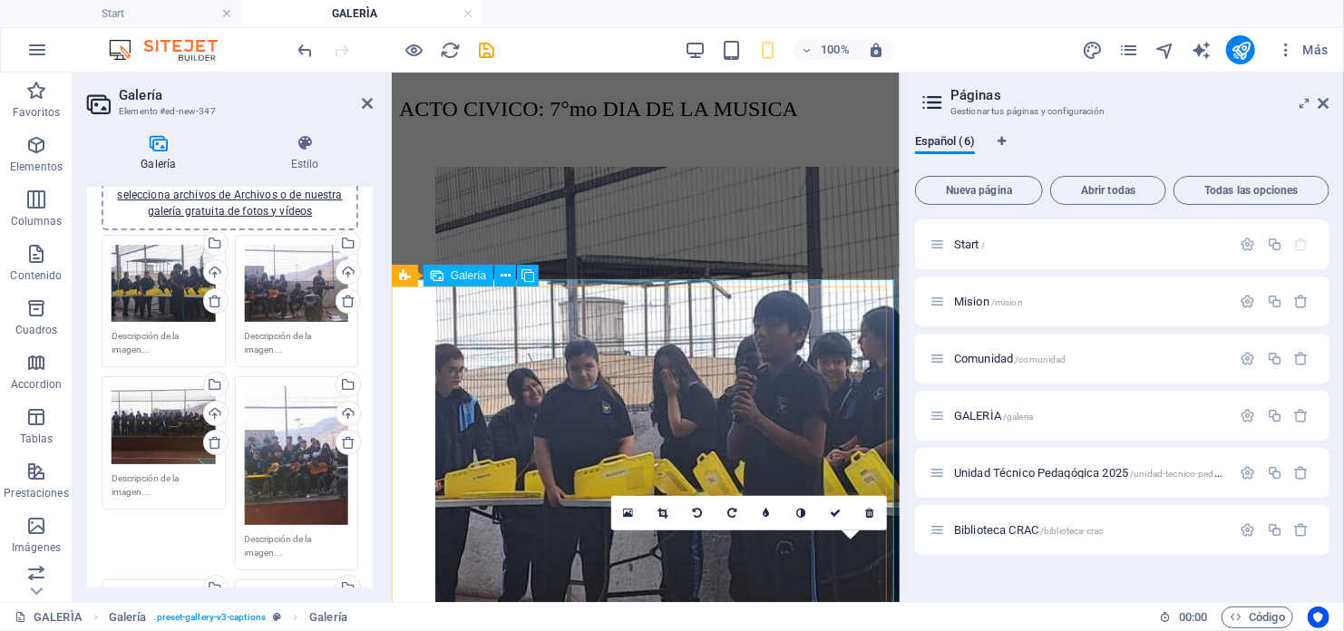
scroll to position [0, 0]
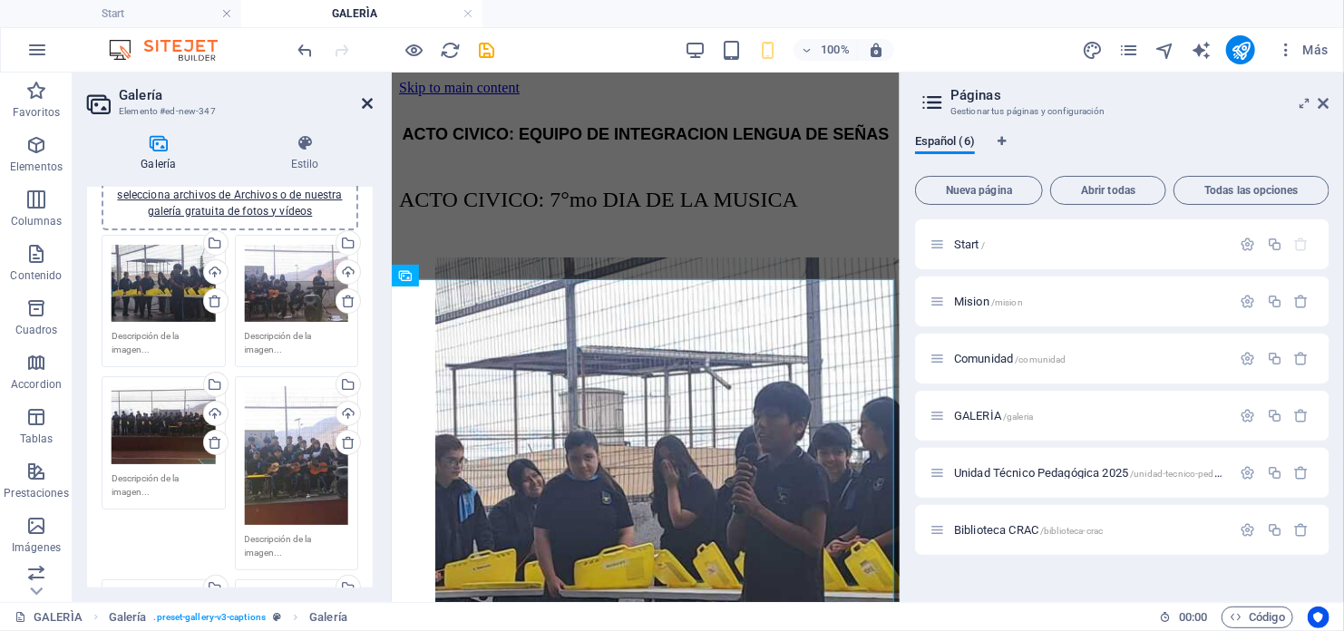
click at [364, 98] on icon at bounding box center [367, 103] width 11 height 15
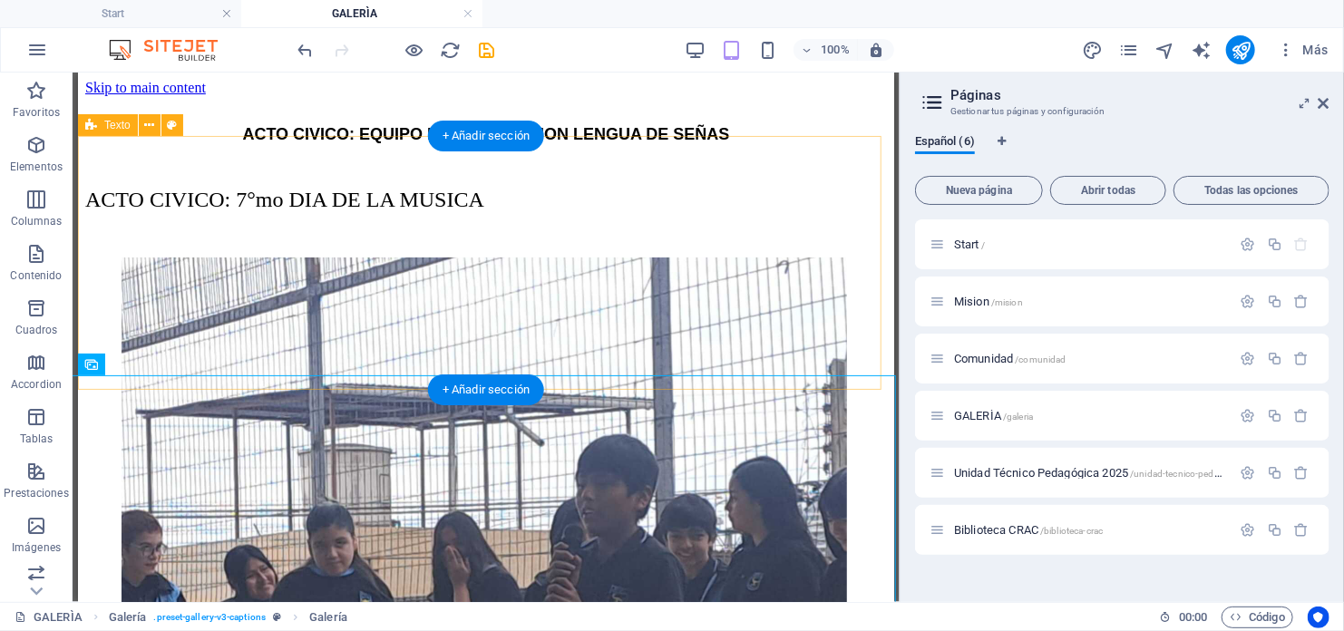
click at [325, 242] on div "ACTO CIVICO: 7°mo DIA DE LA MUSICA" at bounding box center [484, 200] width 801 height 84
click at [322, 242] on div "ACTO CIVICO: 7°mo DIA DE LA MUSICA" at bounding box center [484, 200] width 801 height 84
click at [320, 242] on div "ACTO CIVICO: 7°mo DIA DE LA MUSICA" at bounding box center [484, 200] width 801 height 84
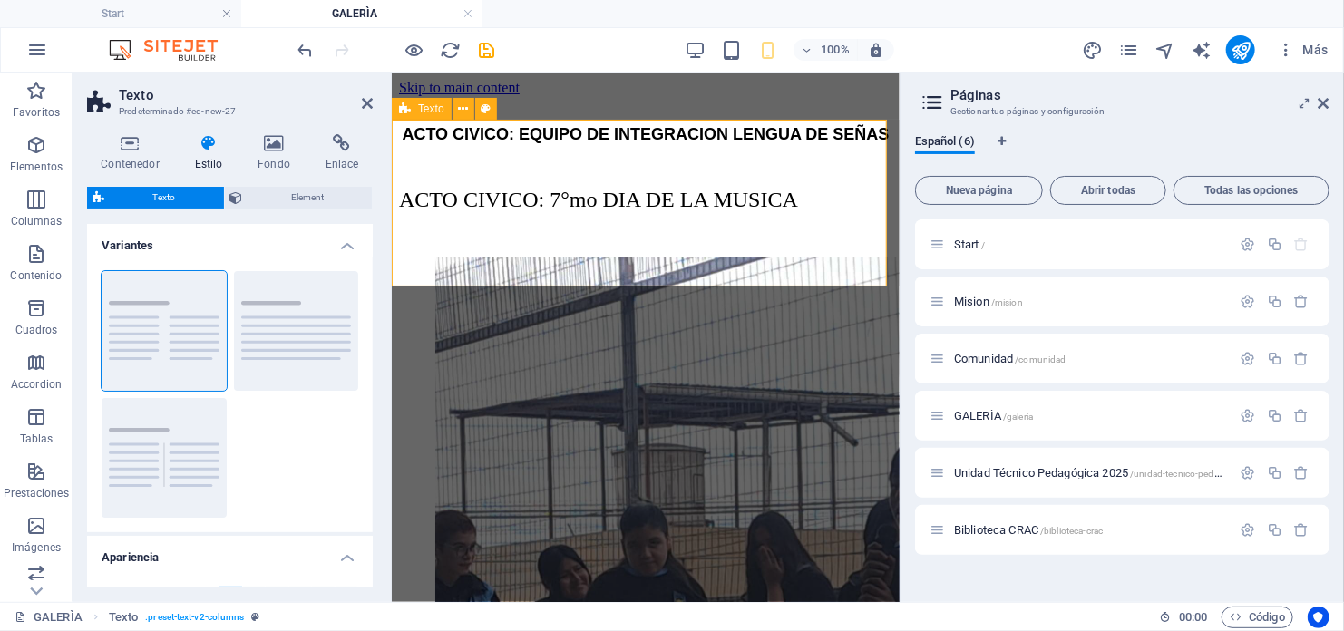
click at [436, 239] on div "ACTO CIVICO: 7°mo DIA DE LA MUSICA" at bounding box center [644, 200] width 493 height 84
click at [436, 238] on div "ACTO CIVICO: 7°mo DIA DE LA MUSICA" at bounding box center [644, 200] width 493 height 84
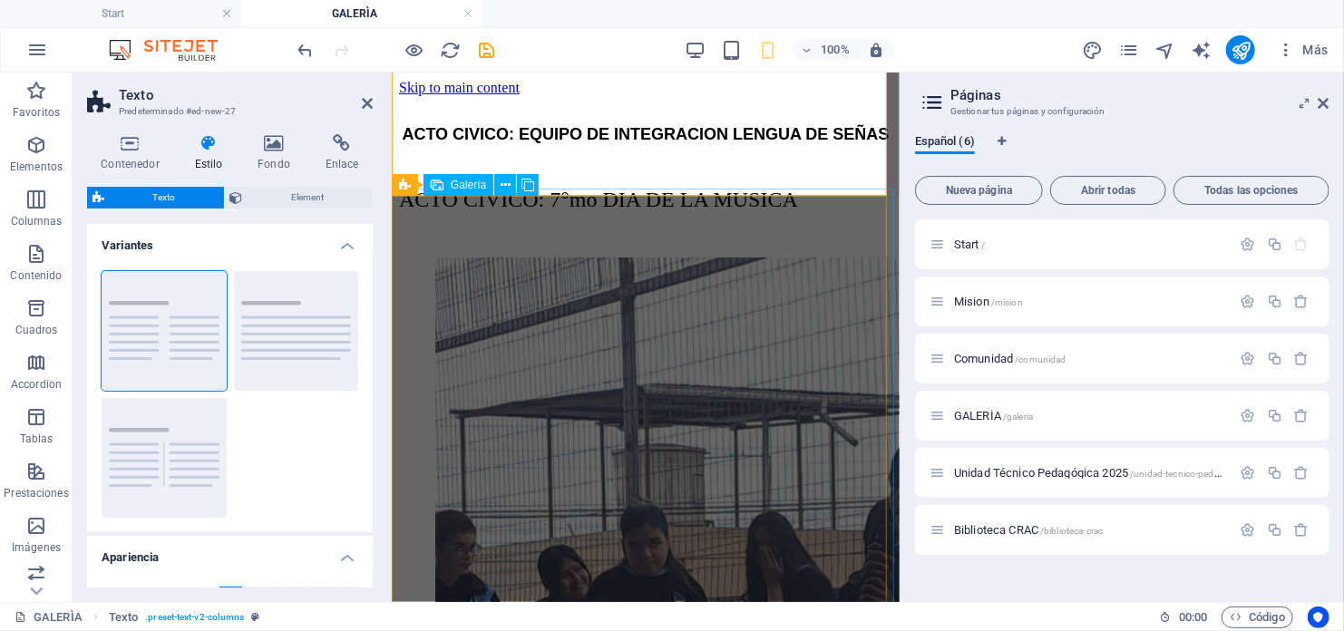
scroll to position [91, 0]
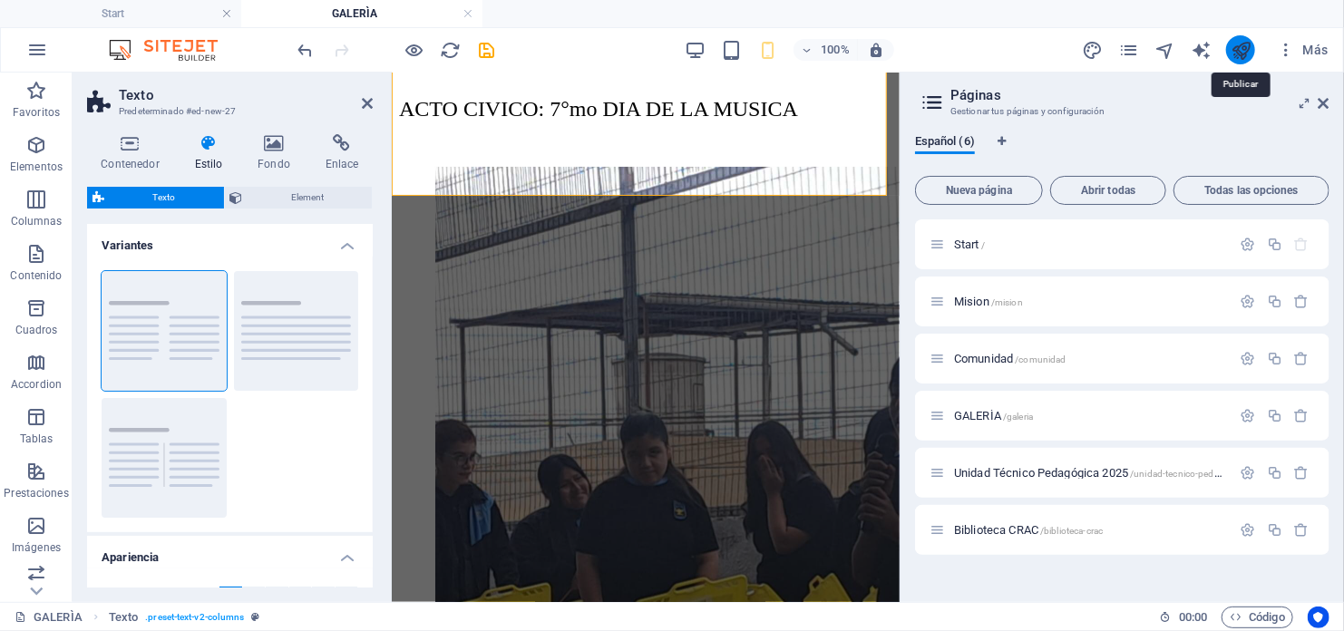
click at [1235, 52] on icon "publish" at bounding box center [1240, 50] width 21 height 21
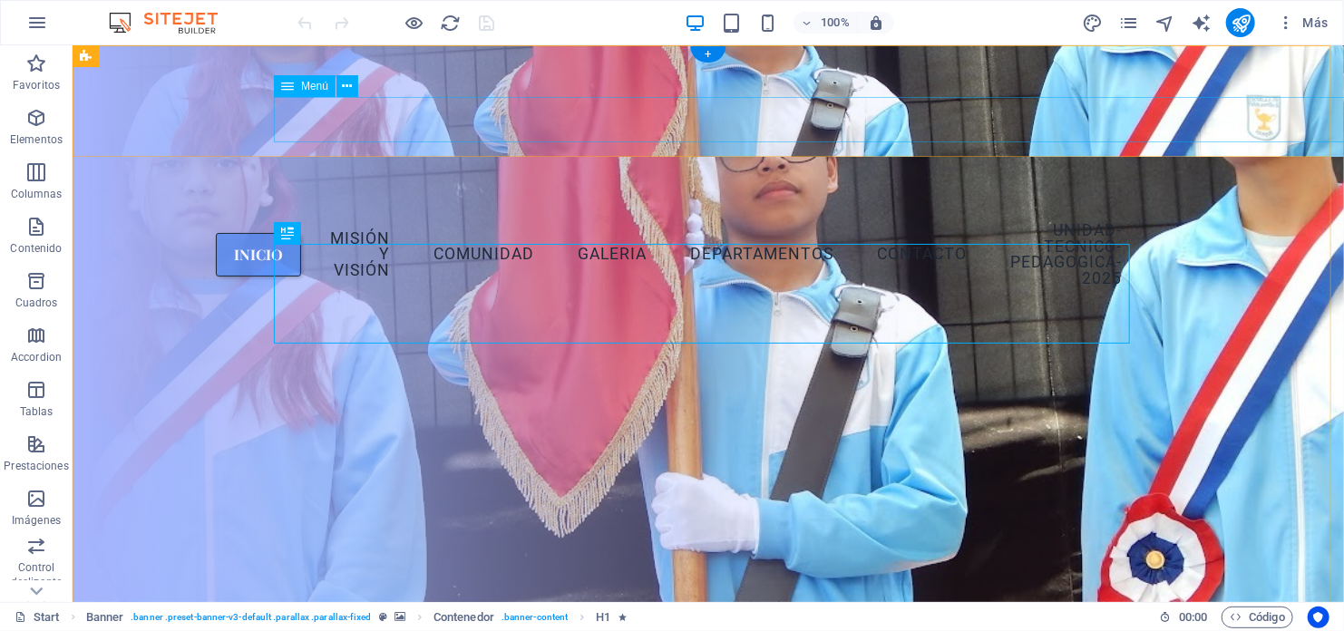
click at [1135, 208] on nav "INICIO MISIÓN Y VISIÓN COMUNIDAD GALERIA DEPARTAMENTOS CONTACTO Unidad-tecnico-…" at bounding box center [707, 254] width 856 height 92
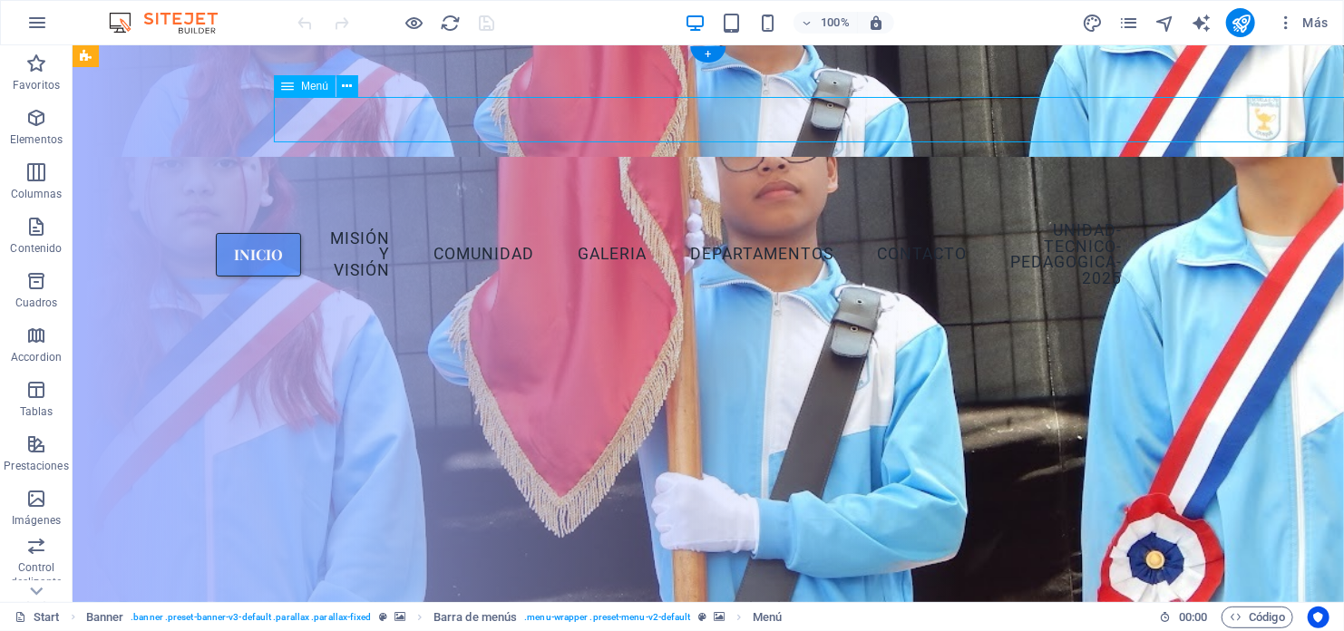
click at [769, 208] on nav "INICIO MISIÓN Y VISIÓN COMUNIDAD GALERIA DEPARTAMENTOS CONTACTO Unidad-tecnico-…" at bounding box center [707, 254] width 856 height 92
click at [1133, 26] on icon "pages" at bounding box center [1128, 23] width 21 height 21
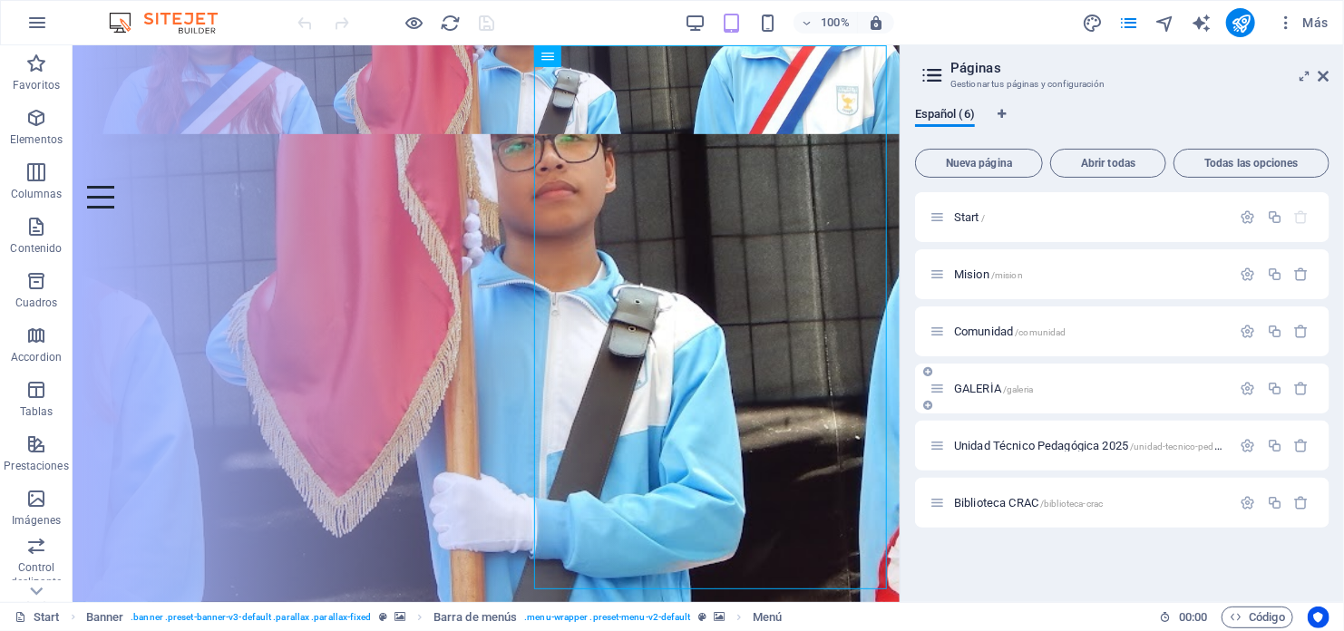
click at [976, 402] on div "GALERÌA /galeria" at bounding box center [1122, 389] width 414 height 50
click at [976, 394] on div "GALERÌA /galeria" at bounding box center [1080, 388] width 302 height 21
click at [976, 393] on span "GALERÌA /galeria" at bounding box center [993, 389] width 79 height 14
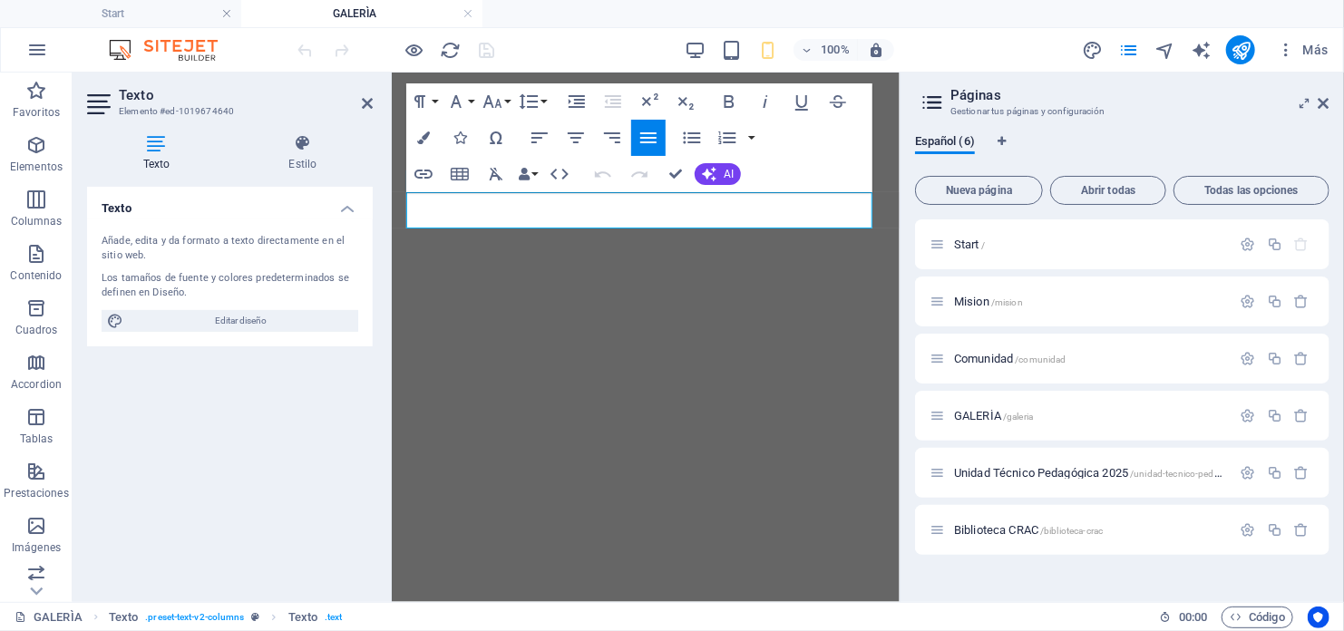
click at [318, 451] on div "Texto Añade, edita y da formato a texto directamente en el sitio web. Los tamañ…" at bounding box center [230, 387] width 286 height 401
click at [931, 42] on div "100% Más" at bounding box center [815, 49] width 1041 height 29
click at [933, 44] on div "100% Más" at bounding box center [815, 49] width 1041 height 29
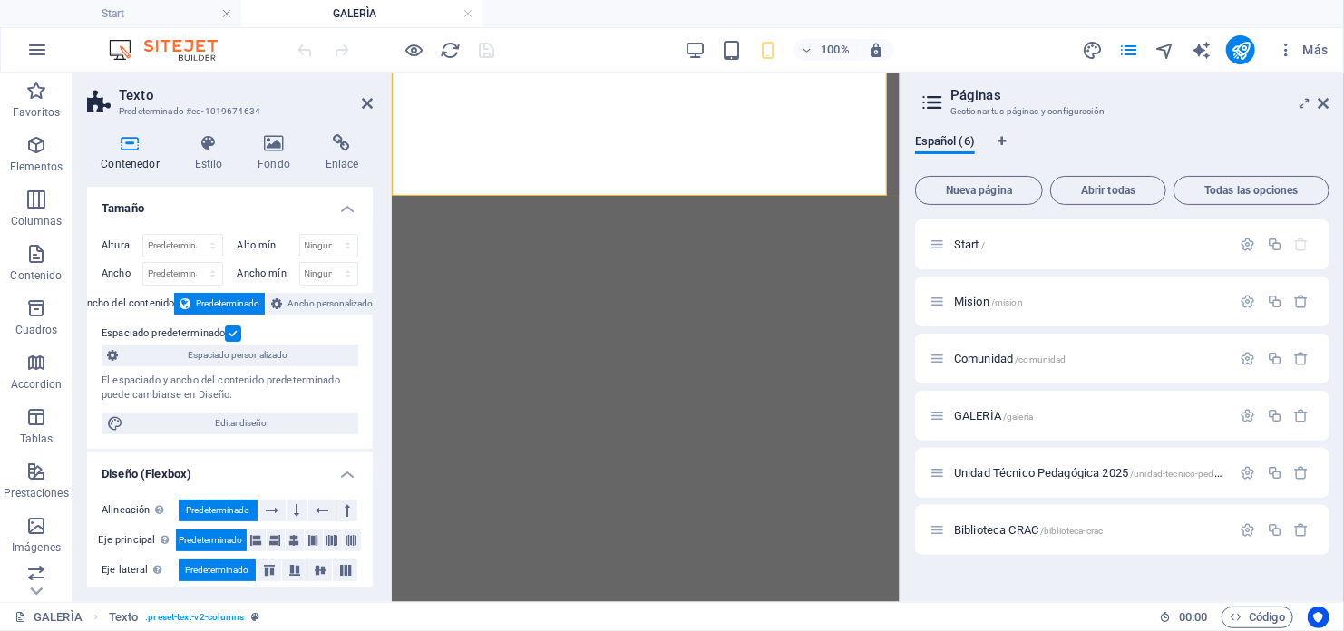
click at [234, 331] on label at bounding box center [233, 333] width 16 height 16
click at [0, 0] on input "Espaciado predeterminado" at bounding box center [0, 0] width 0 height 0
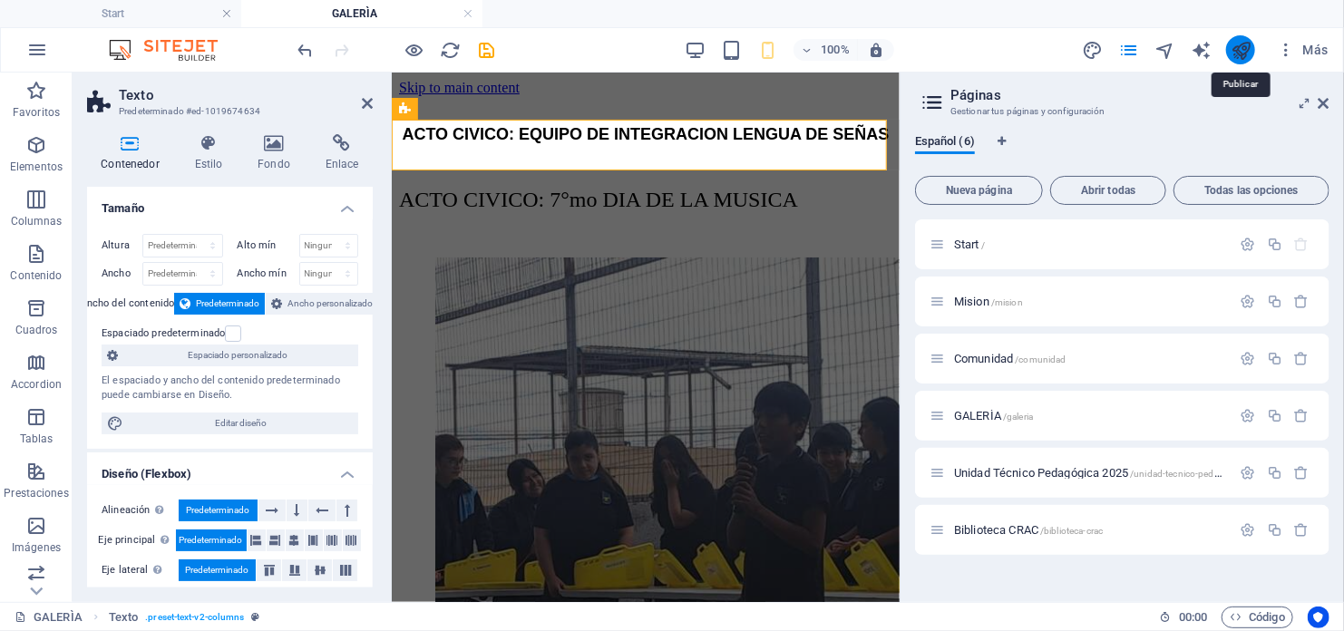
click at [1238, 50] on icon "publish" at bounding box center [1240, 50] width 21 height 21
